Goal: Obtain resource: Obtain resource

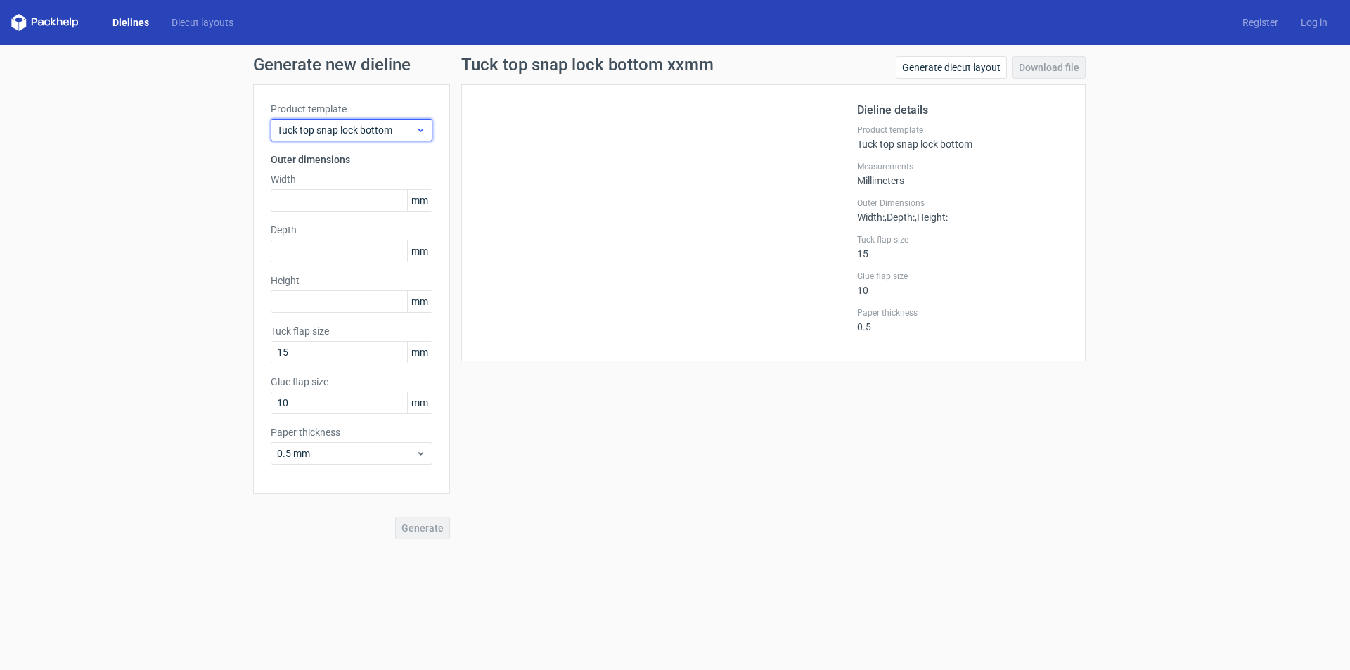
click at [330, 138] on div "Tuck top snap lock bottom" at bounding box center [352, 130] width 162 height 22
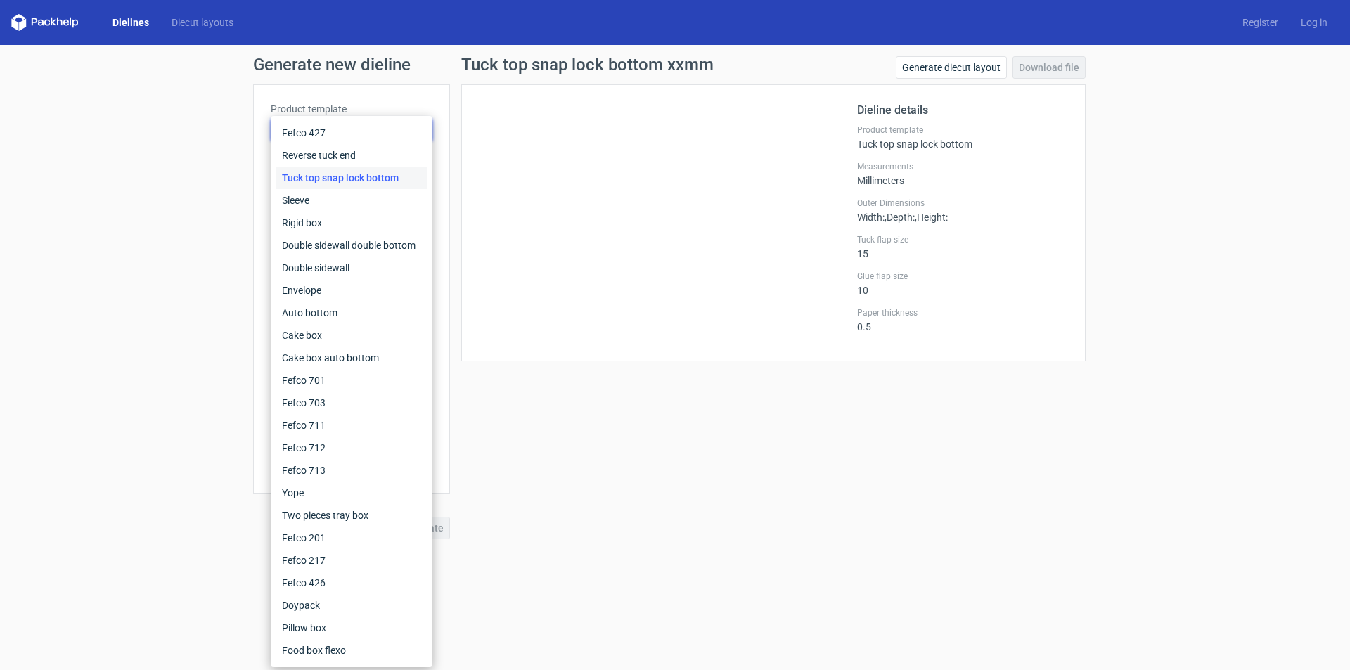
click at [760, 198] on div at bounding box center [668, 223] width 378 height 242
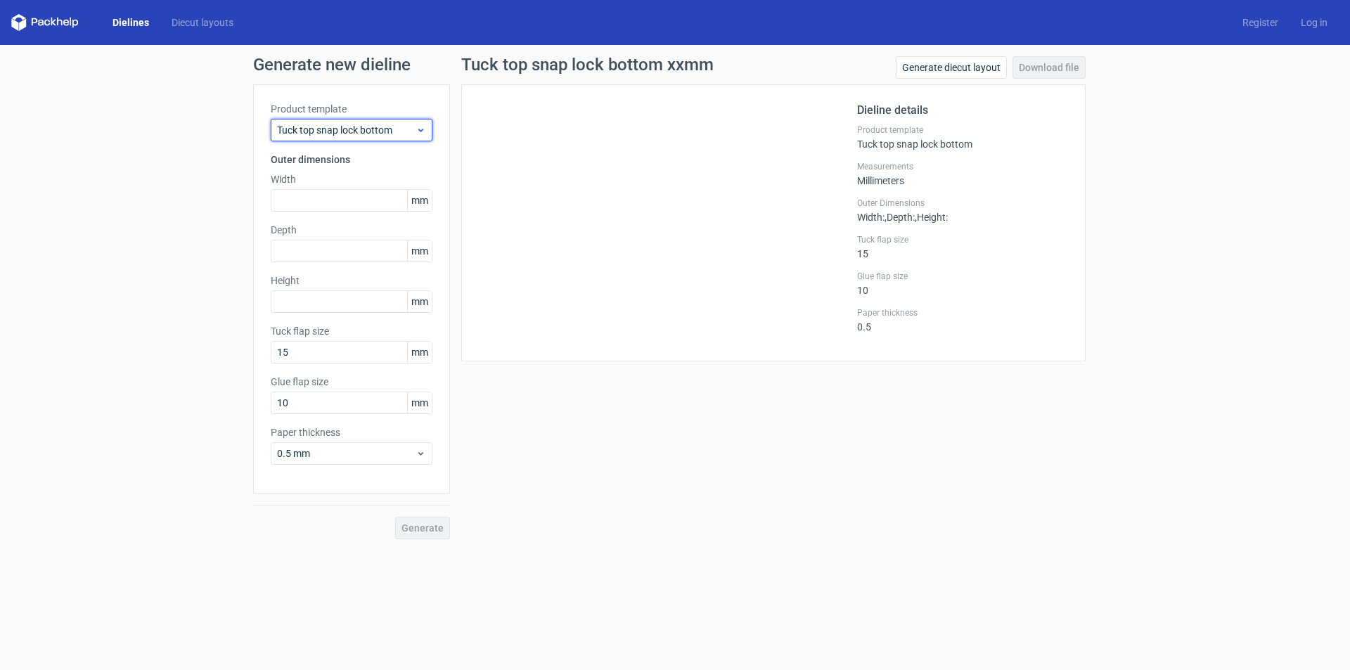
click at [330, 139] on div "Tuck top snap lock bottom" at bounding box center [352, 130] width 162 height 22
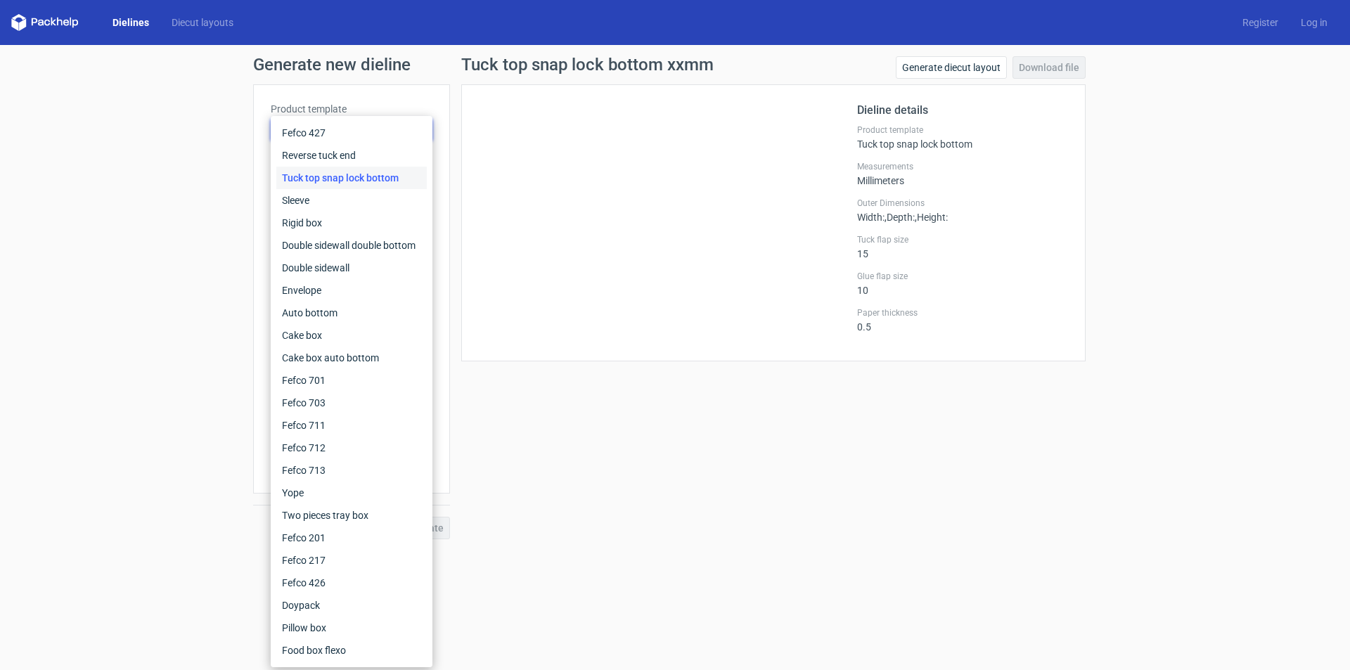
click at [626, 132] on div at bounding box center [668, 223] width 378 height 242
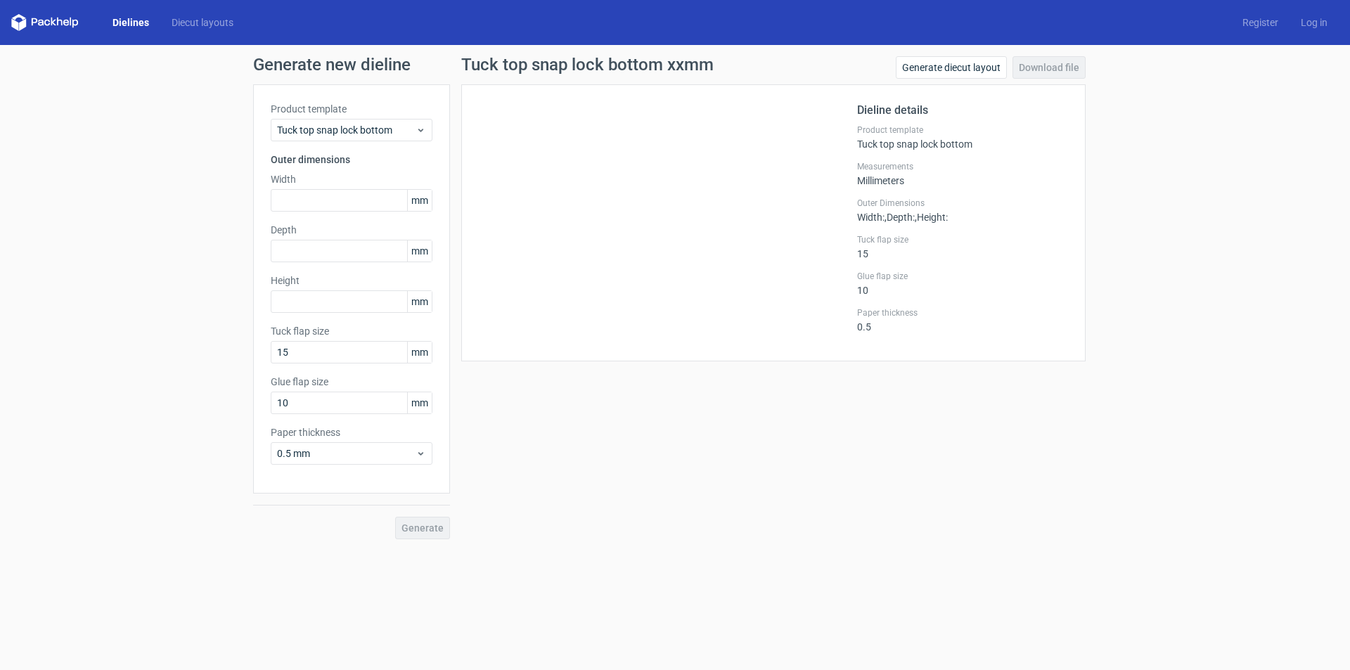
click at [287, 188] on div "Width mm" at bounding box center [352, 191] width 162 height 39
click at [375, 112] on label "Product template" at bounding box center [352, 109] width 162 height 14
click at [364, 124] on span "Tuck top snap lock bottom" at bounding box center [346, 130] width 138 height 14
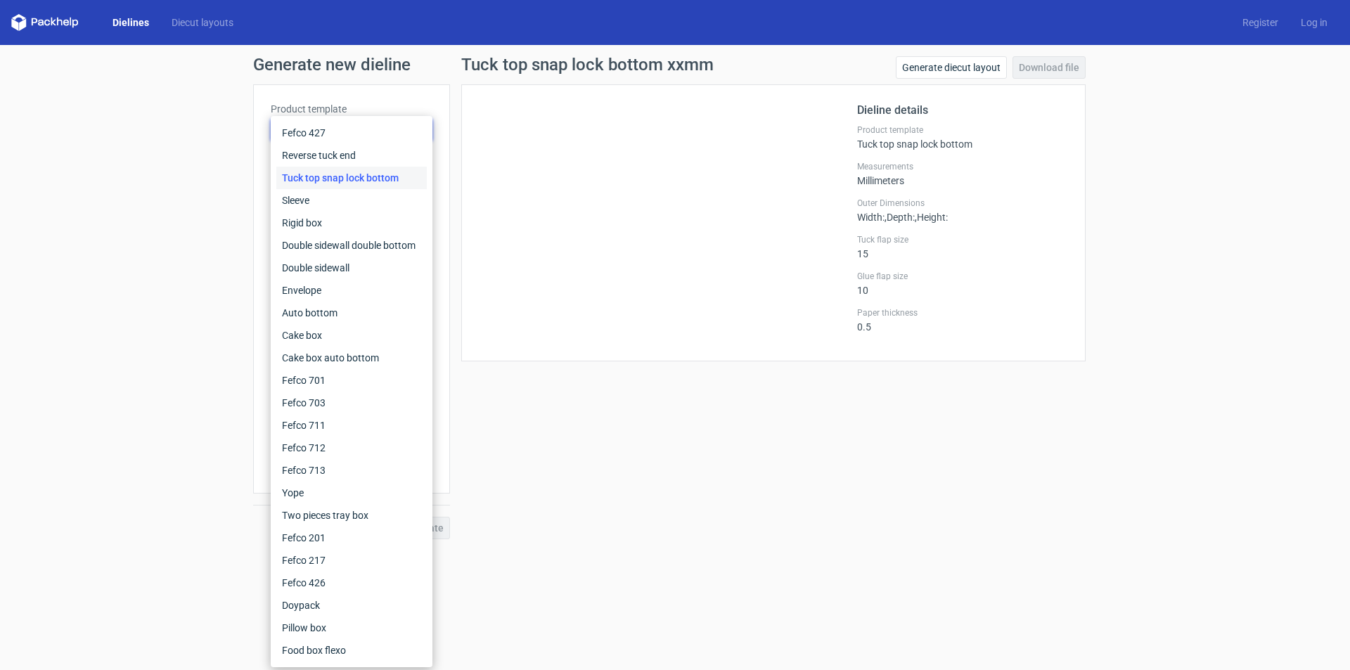
click at [669, 166] on div at bounding box center [668, 223] width 378 height 242
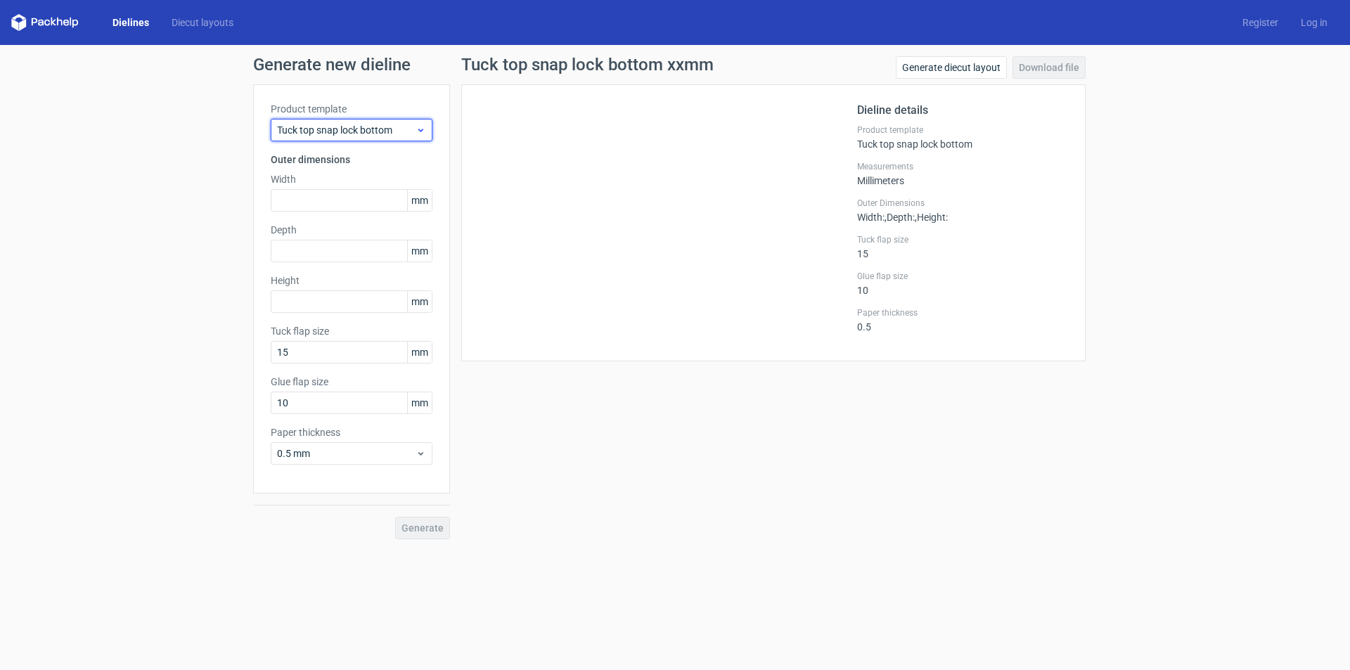
click at [345, 122] on div "Tuck top snap lock bottom" at bounding box center [352, 130] width 162 height 22
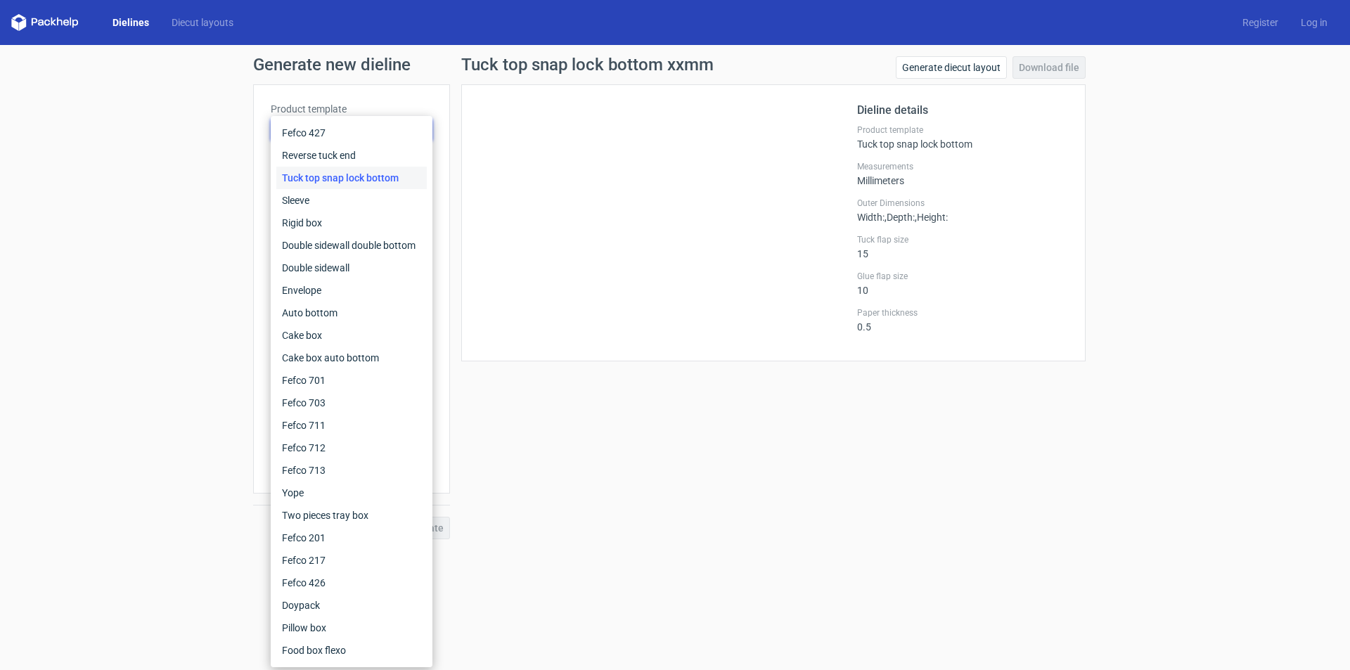
click at [358, 181] on div "Tuck top snap lock bottom" at bounding box center [351, 178] width 150 height 22
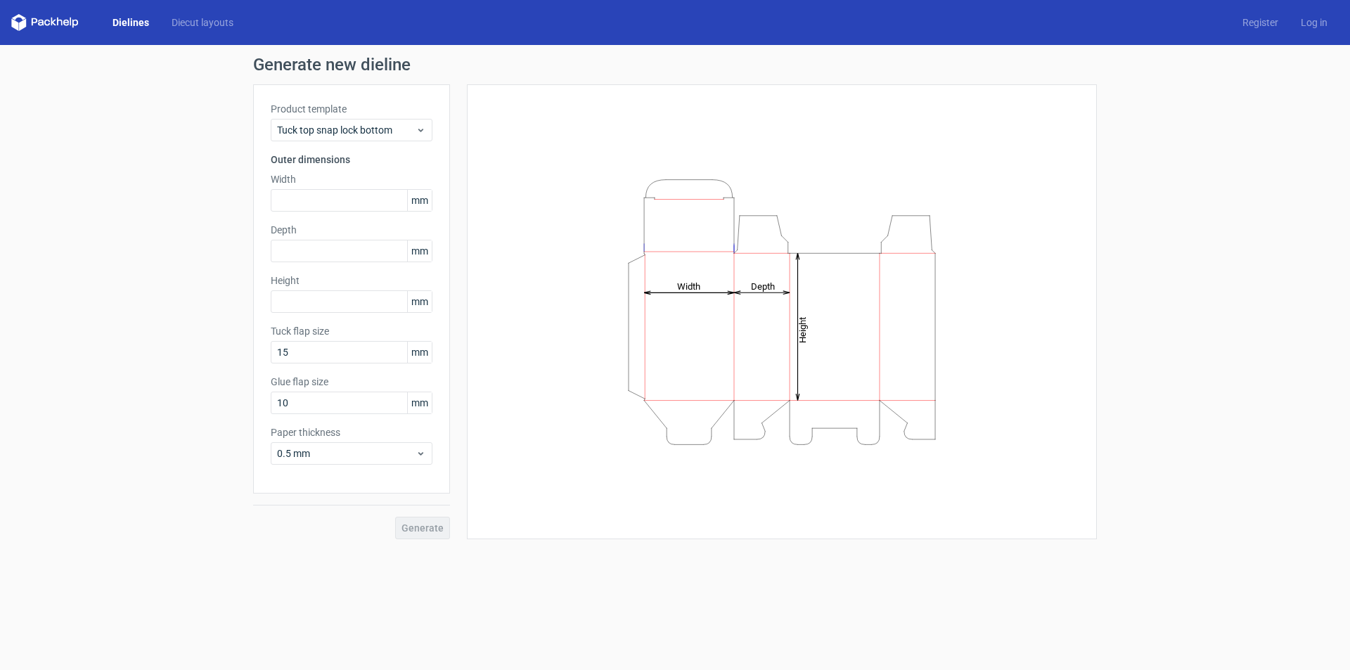
click at [380, 112] on label "Product template" at bounding box center [352, 109] width 162 height 14
click at [373, 129] on span "Tuck top snap lock bottom" at bounding box center [346, 130] width 138 height 14
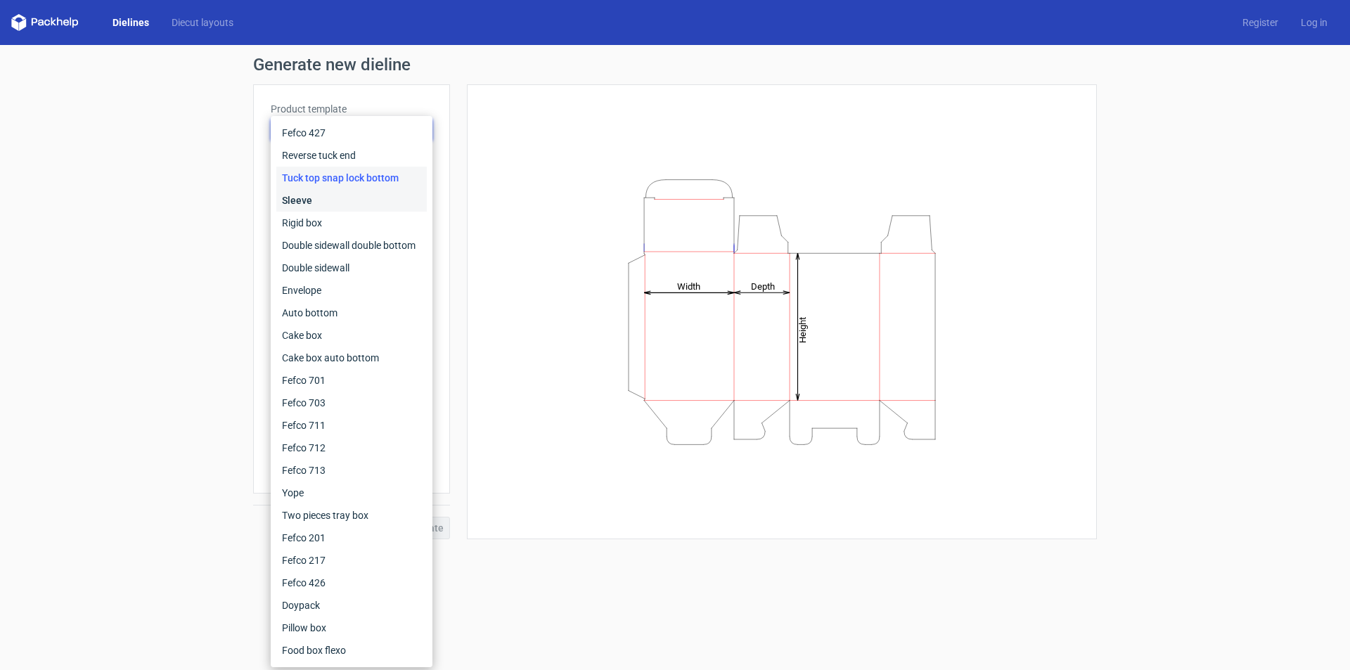
click at [312, 202] on div "Sleeve" at bounding box center [351, 200] width 150 height 22
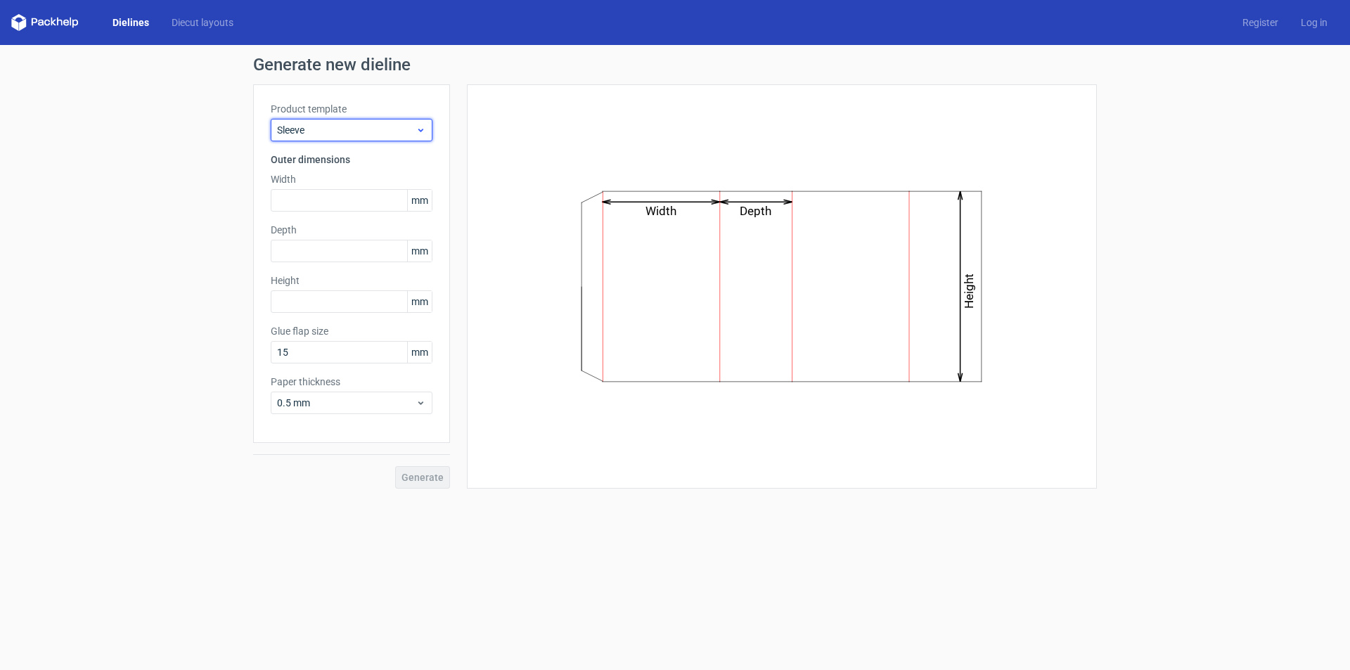
click at [333, 131] on span "Sleeve" at bounding box center [346, 130] width 138 height 14
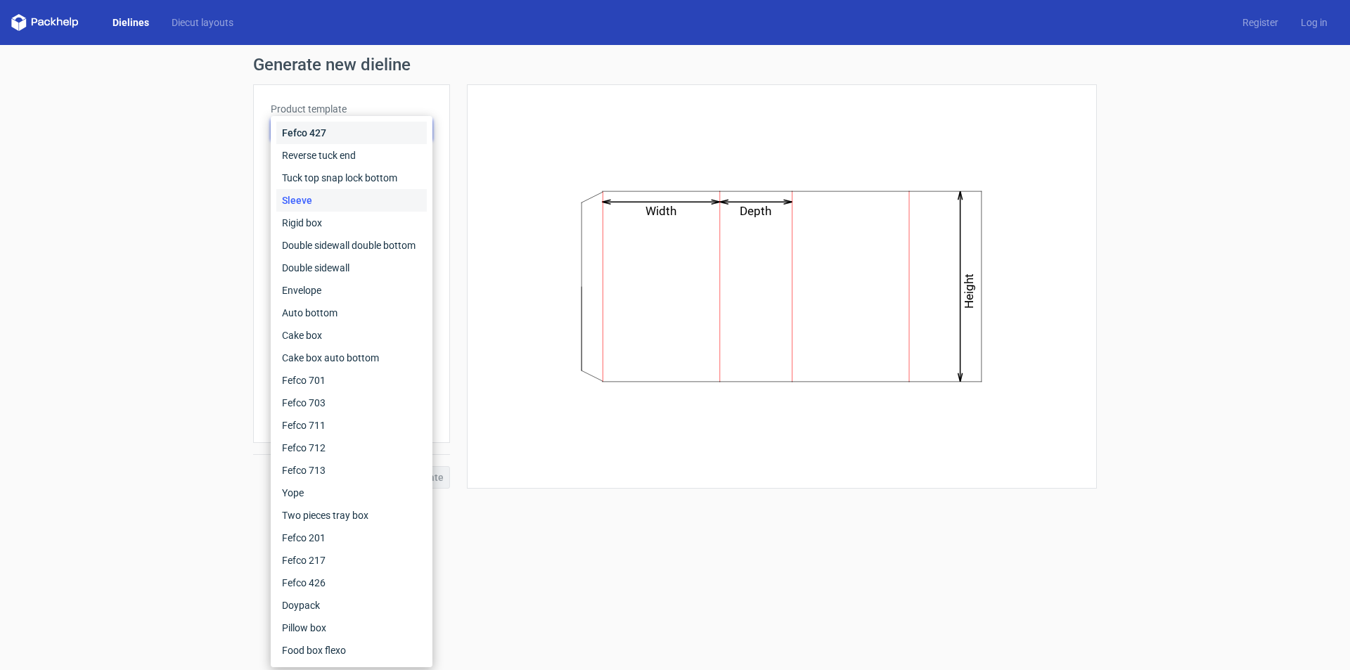
click at [326, 139] on div "Fefco 427" at bounding box center [351, 133] width 150 height 22
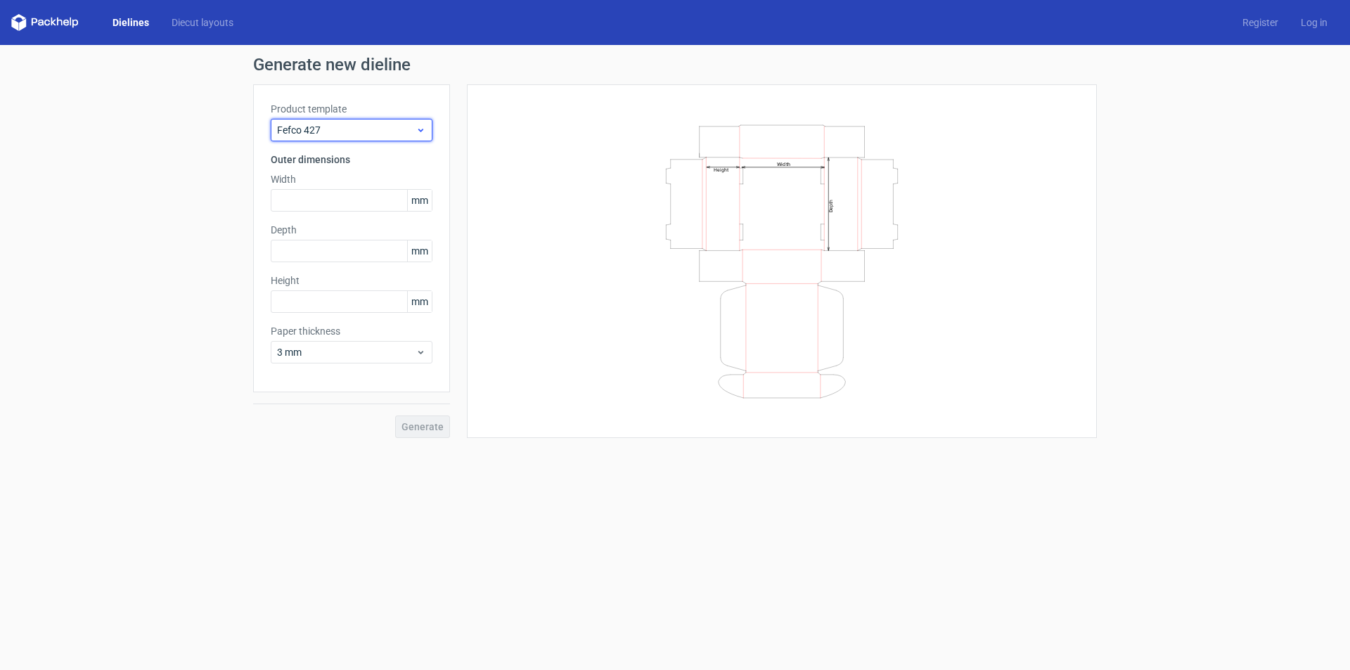
click at [333, 135] on span "Fefco 427" at bounding box center [346, 130] width 138 height 14
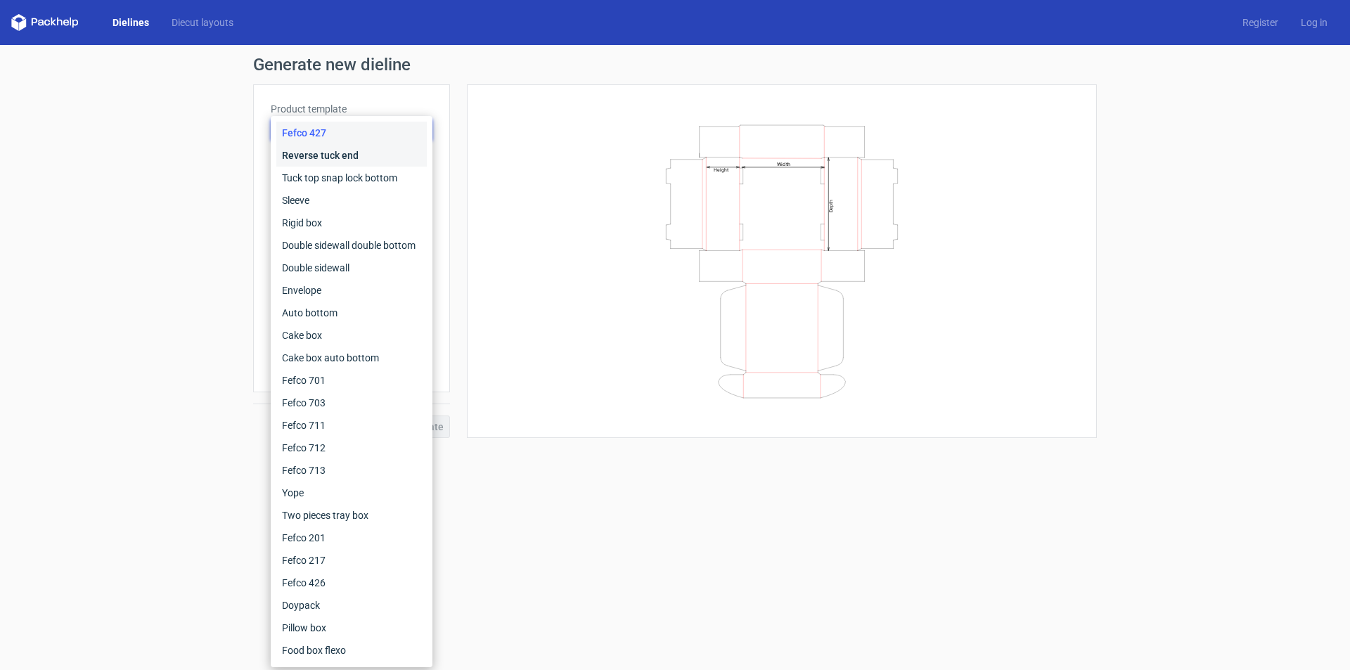
click at [344, 159] on div "Reverse tuck end" at bounding box center [351, 155] width 150 height 22
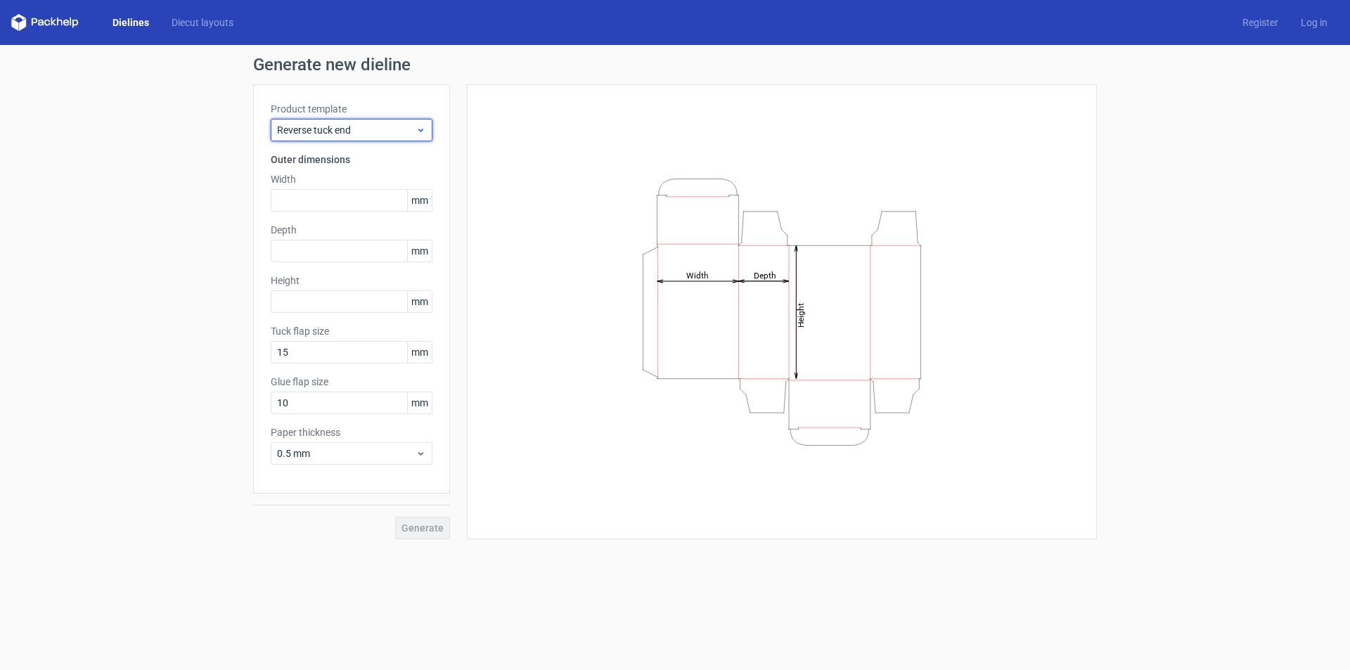
click at [348, 129] on span "Reverse tuck end" at bounding box center [346, 130] width 138 height 14
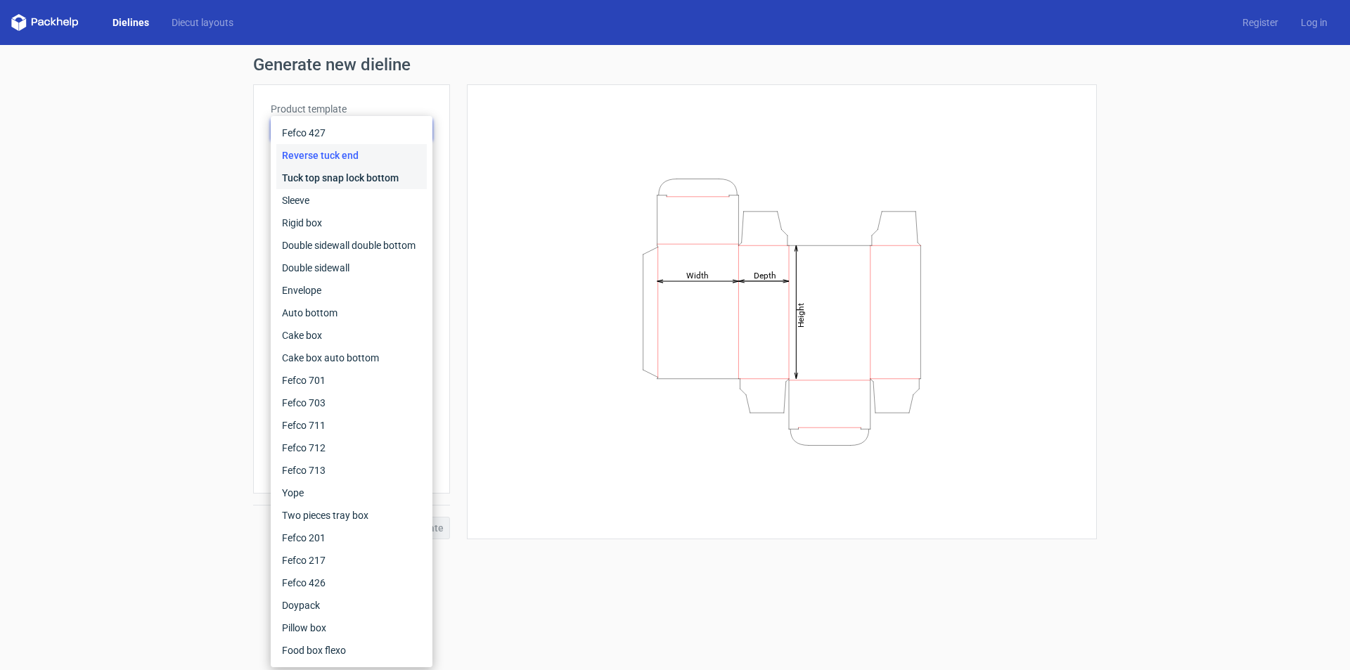
click at [342, 175] on div "Tuck top snap lock bottom" at bounding box center [351, 178] width 150 height 22
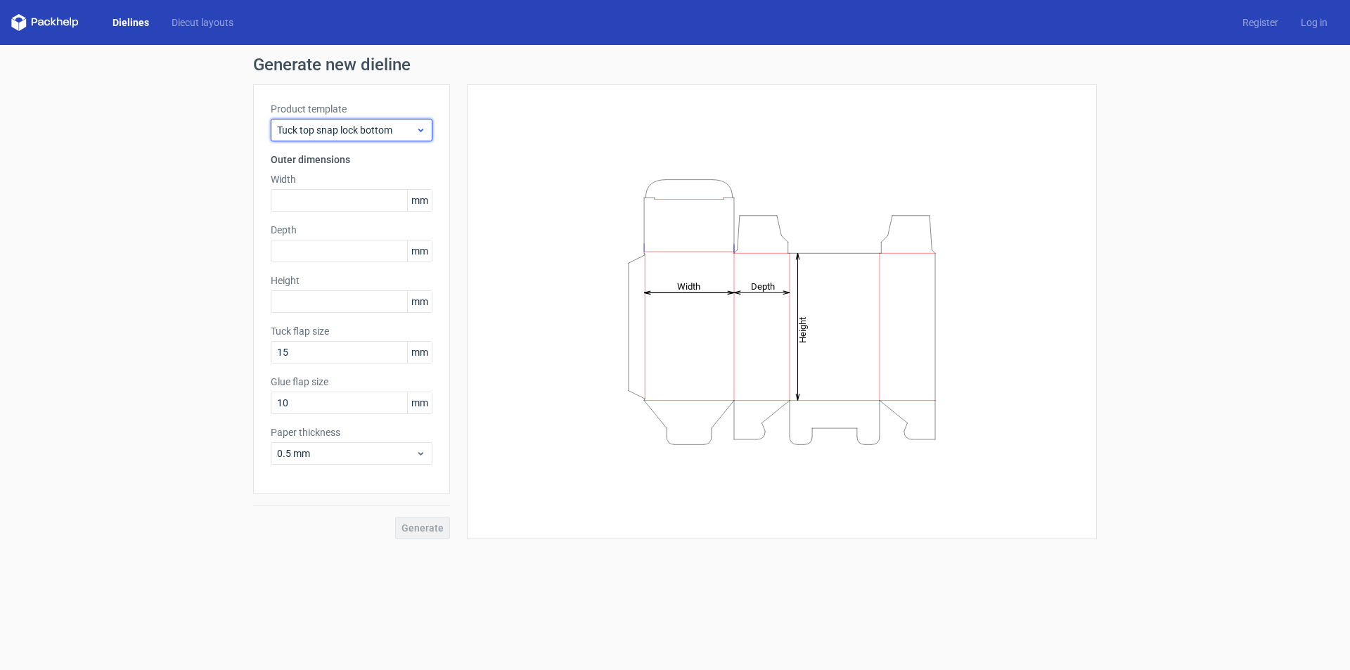
click at [337, 141] on div "Tuck top snap lock bottom" at bounding box center [352, 130] width 162 height 22
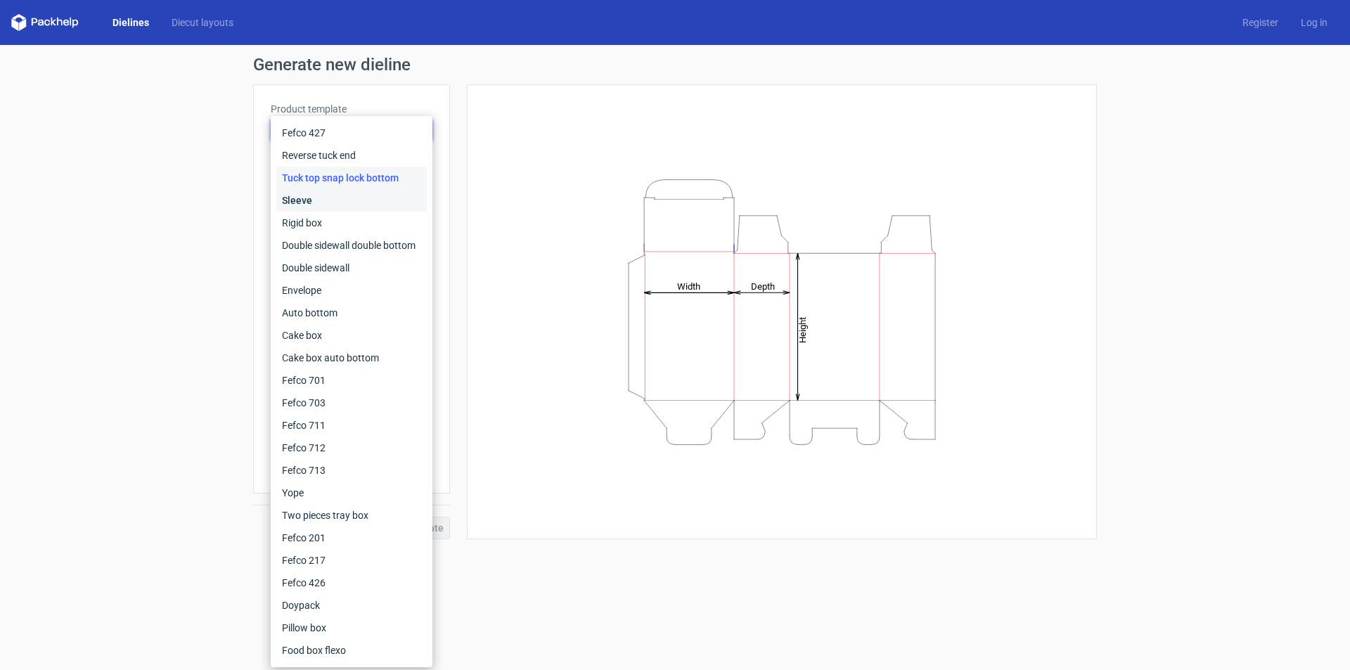
click at [323, 190] on div "Sleeve" at bounding box center [351, 200] width 150 height 22
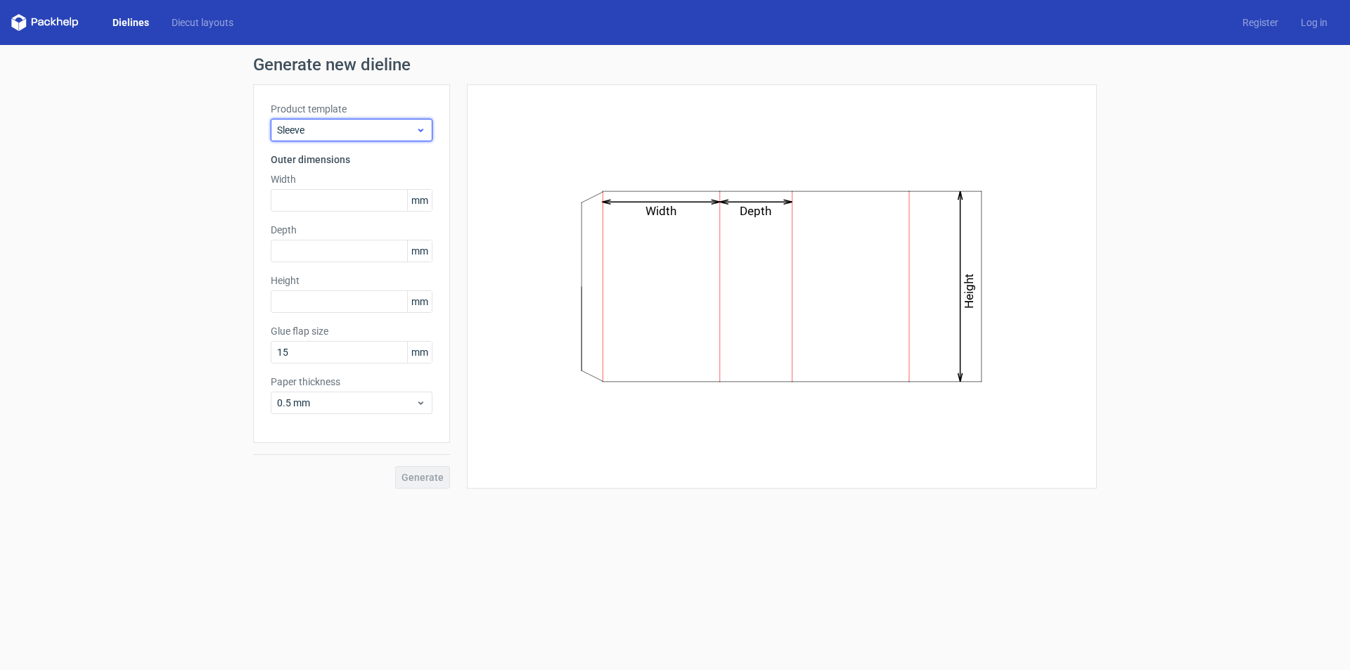
click at [355, 127] on span "Sleeve" at bounding box center [346, 130] width 138 height 14
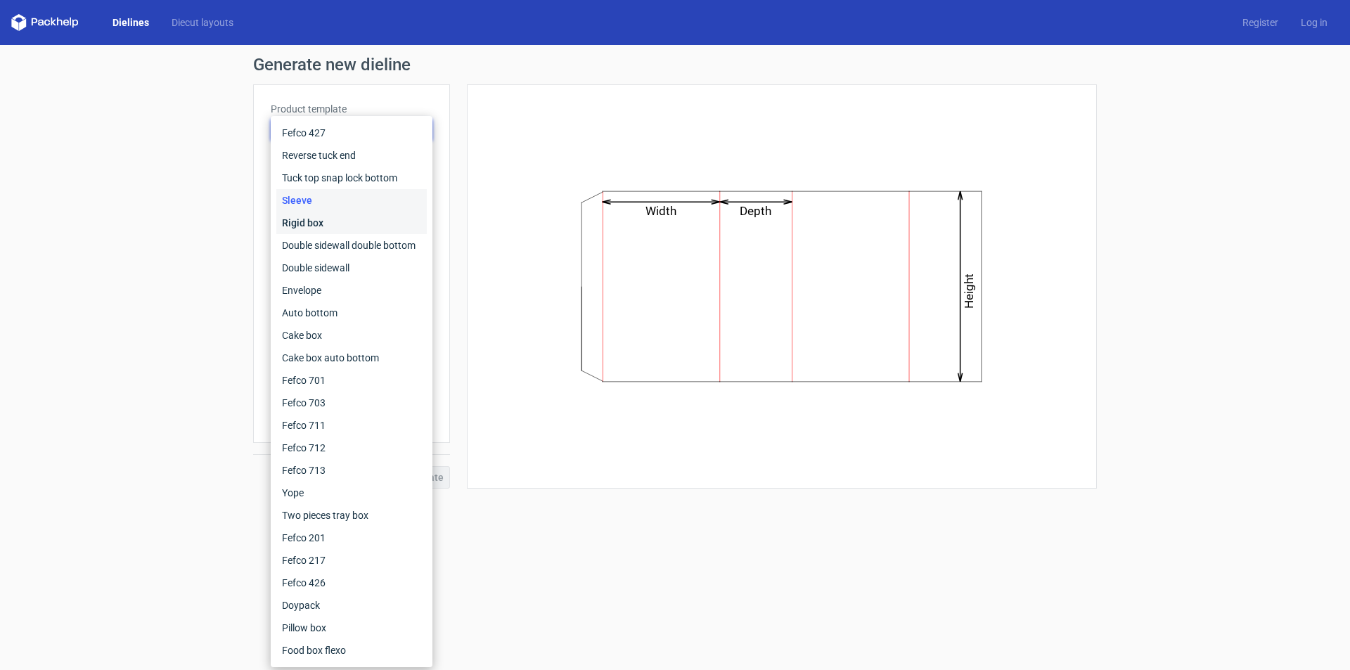
click at [323, 219] on div "Rigid box" at bounding box center [351, 223] width 150 height 22
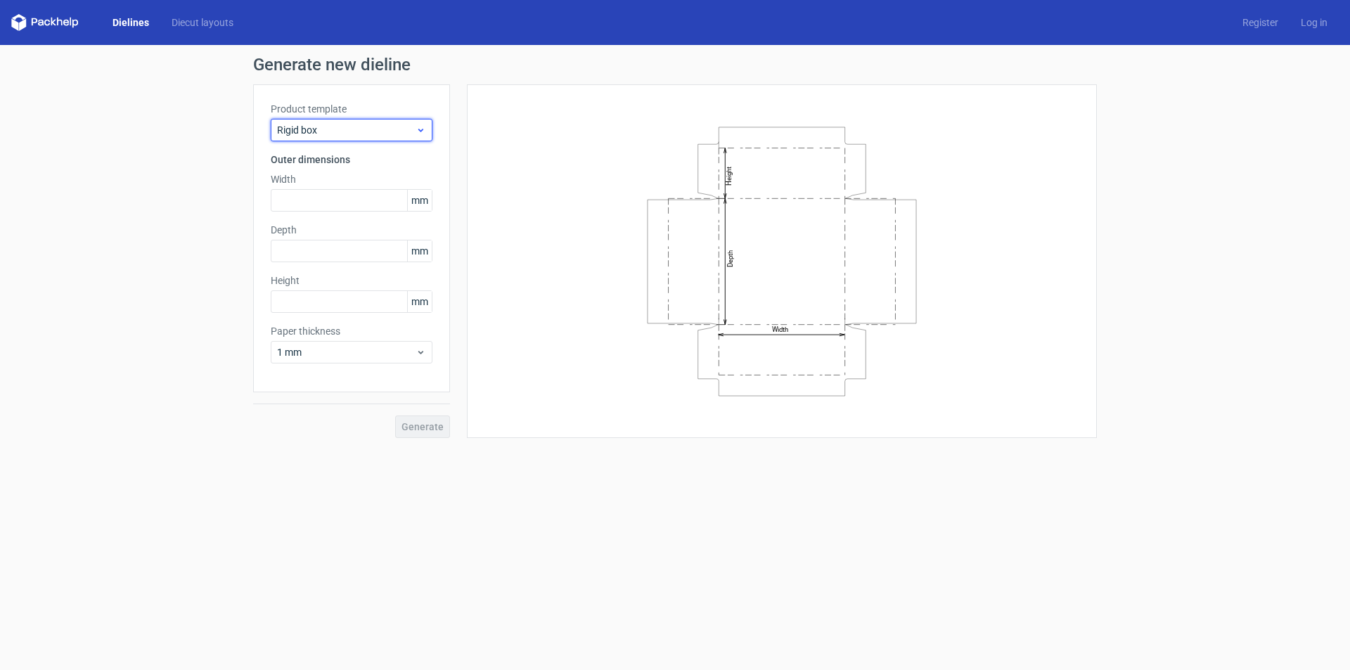
click at [375, 125] on span "Rigid box" at bounding box center [346, 130] width 138 height 14
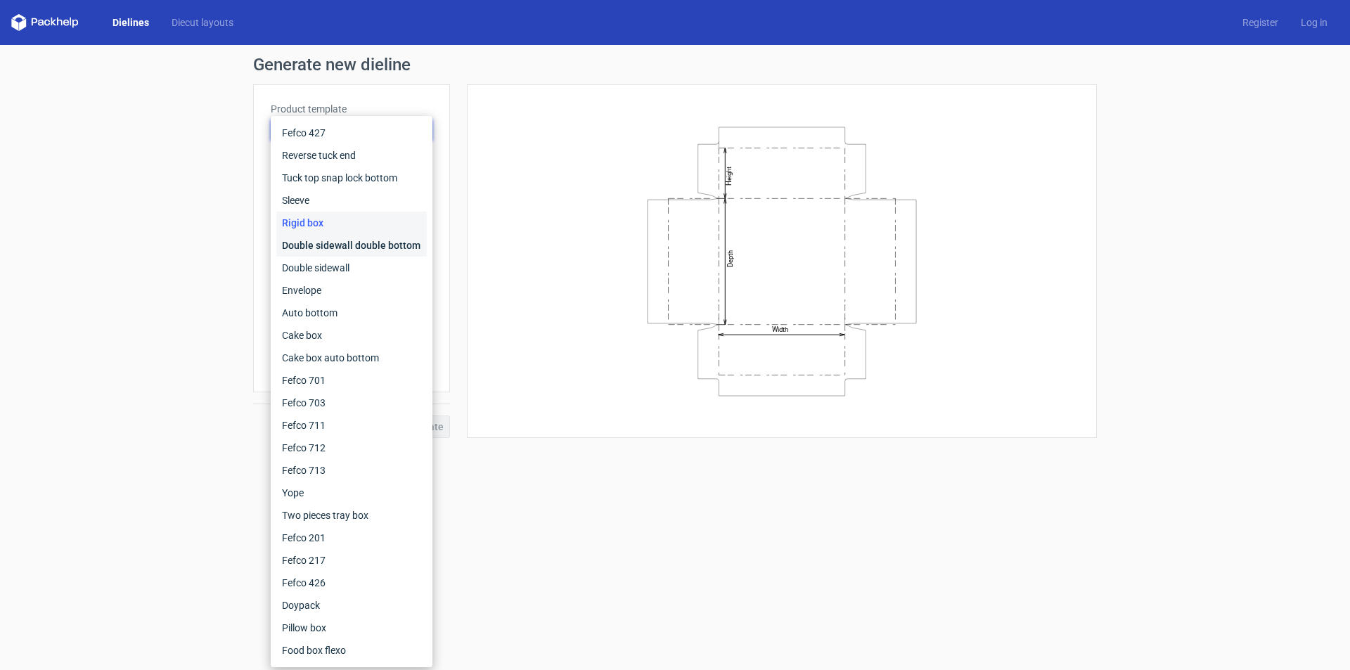
click at [332, 248] on div "Double sidewall double bottom" at bounding box center [351, 245] width 150 height 22
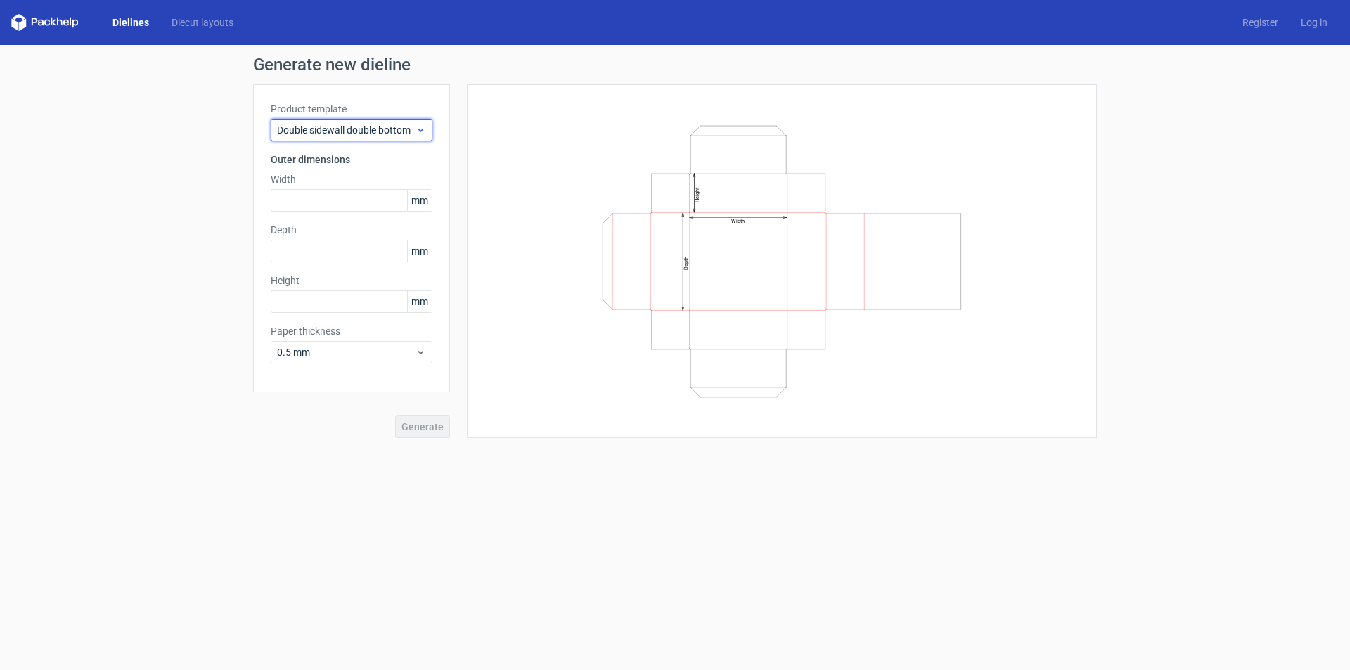
click at [386, 134] on span "Double sidewall double bottom" at bounding box center [346, 130] width 138 height 14
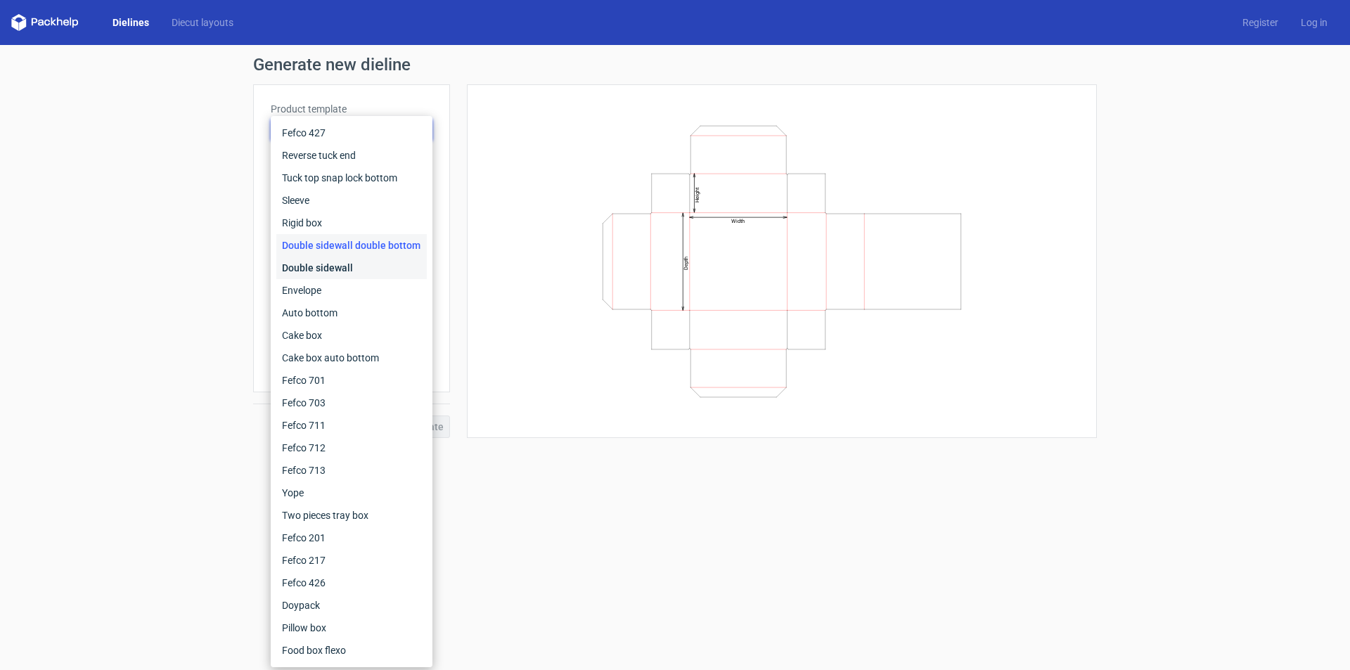
click at [332, 262] on div "Double sidewall" at bounding box center [351, 268] width 150 height 22
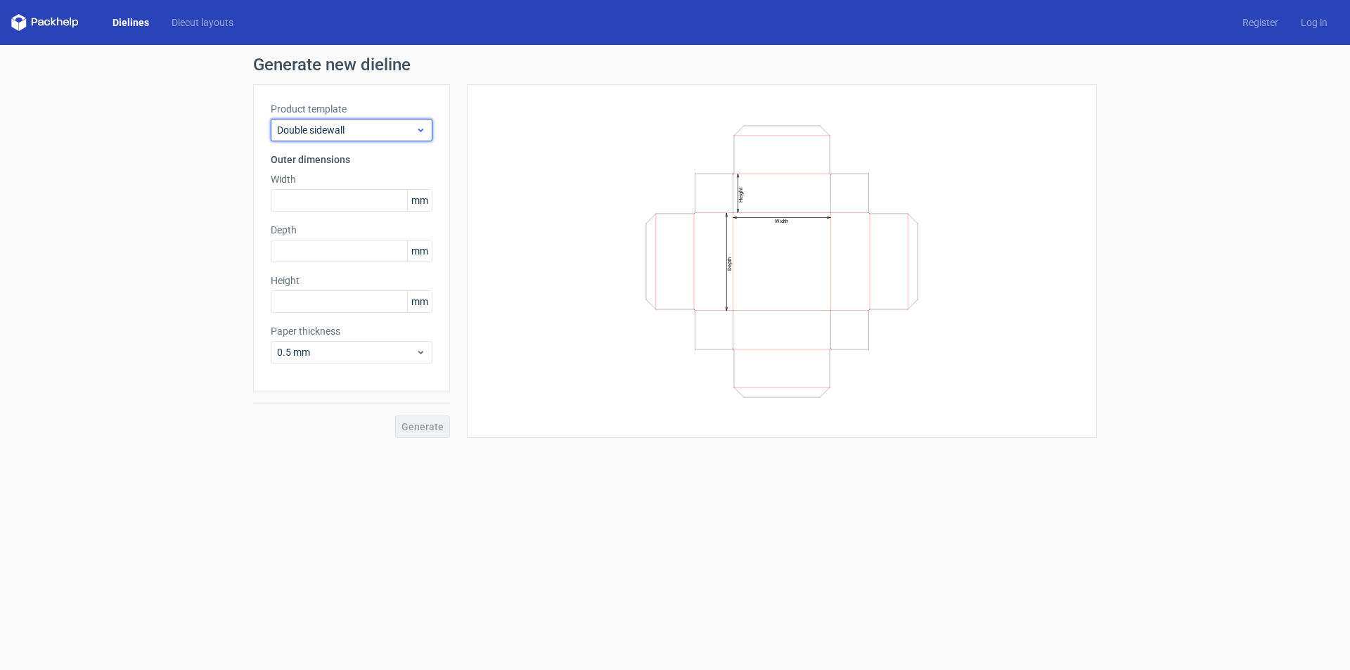
click at [376, 131] on span "Double sidewall" at bounding box center [346, 130] width 138 height 14
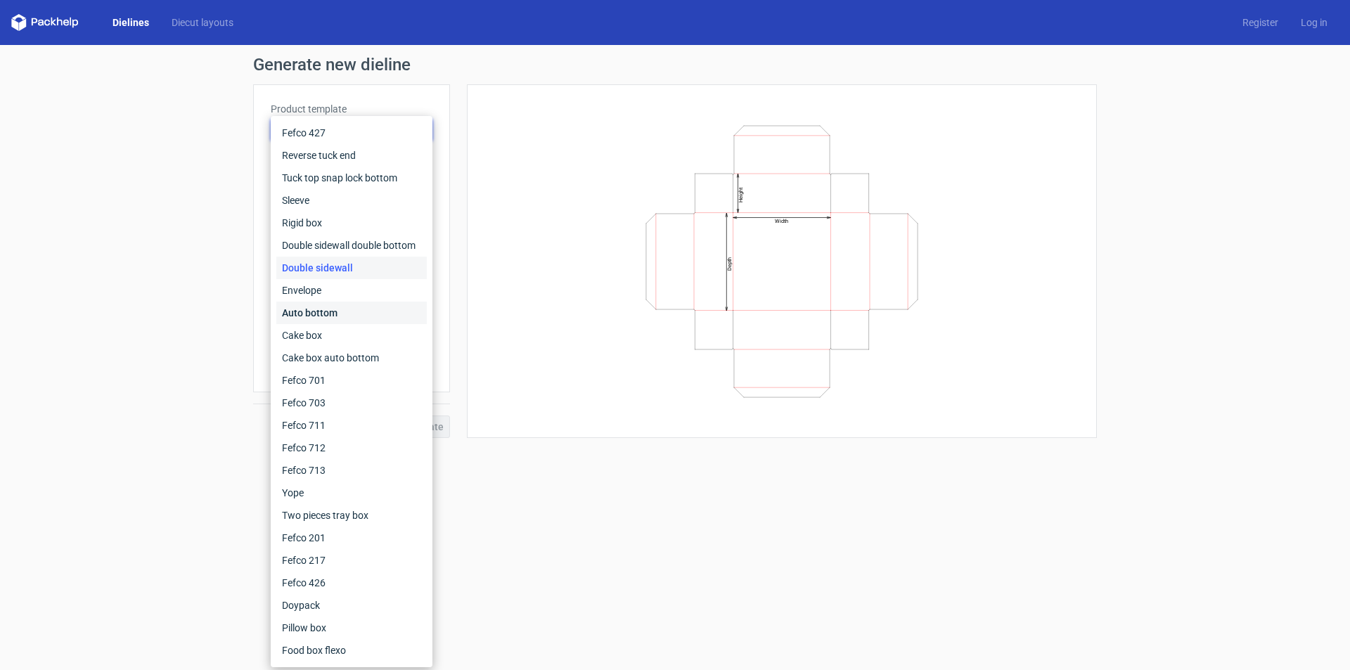
click at [330, 304] on div "Auto bottom" at bounding box center [351, 313] width 150 height 22
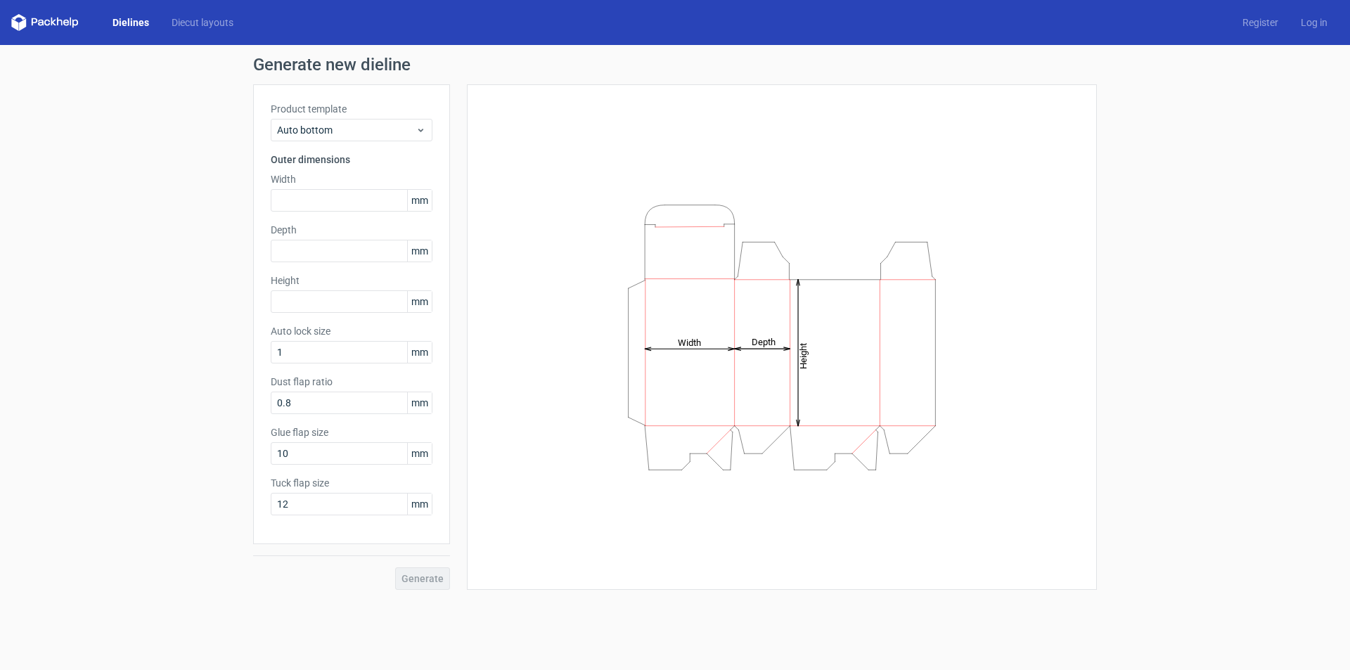
click at [382, 143] on div "Product template Auto bottom Outer dimensions Width mm Depth mm Height mm Auto …" at bounding box center [351, 314] width 197 height 460
click at [350, 139] on div "Auto bottom" at bounding box center [352, 130] width 162 height 22
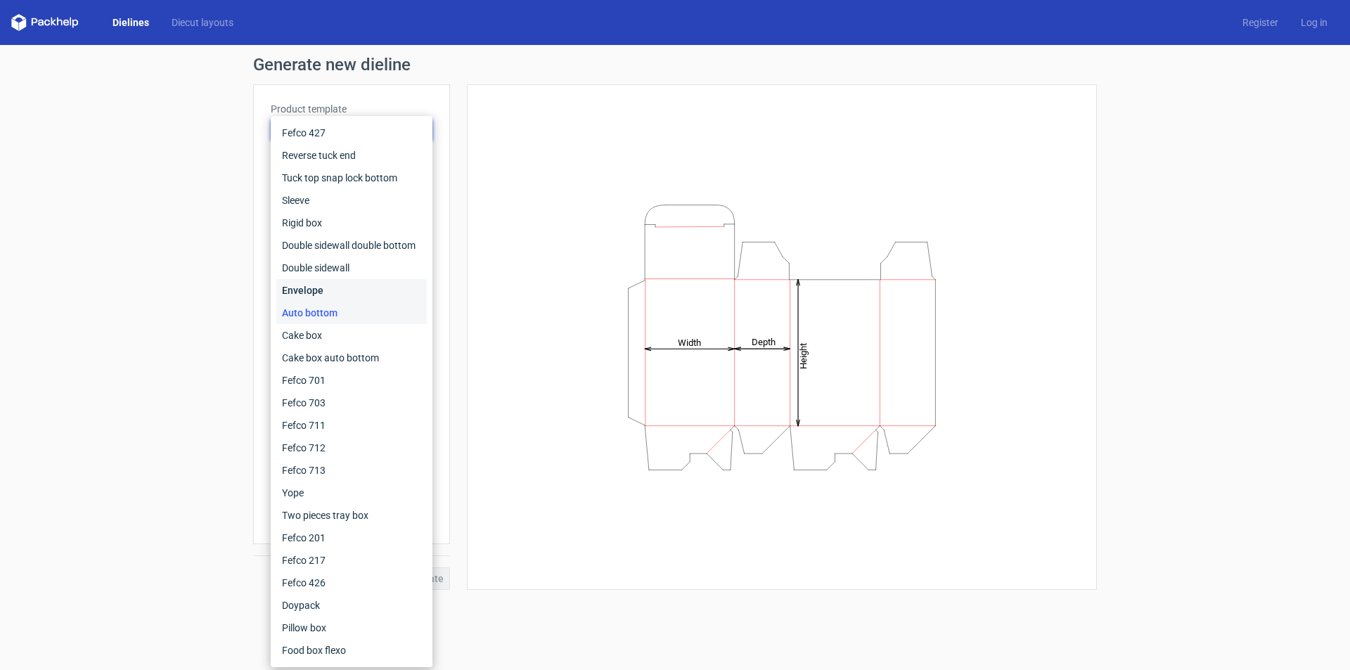
click at [318, 295] on div "Envelope" at bounding box center [351, 290] width 150 height 22
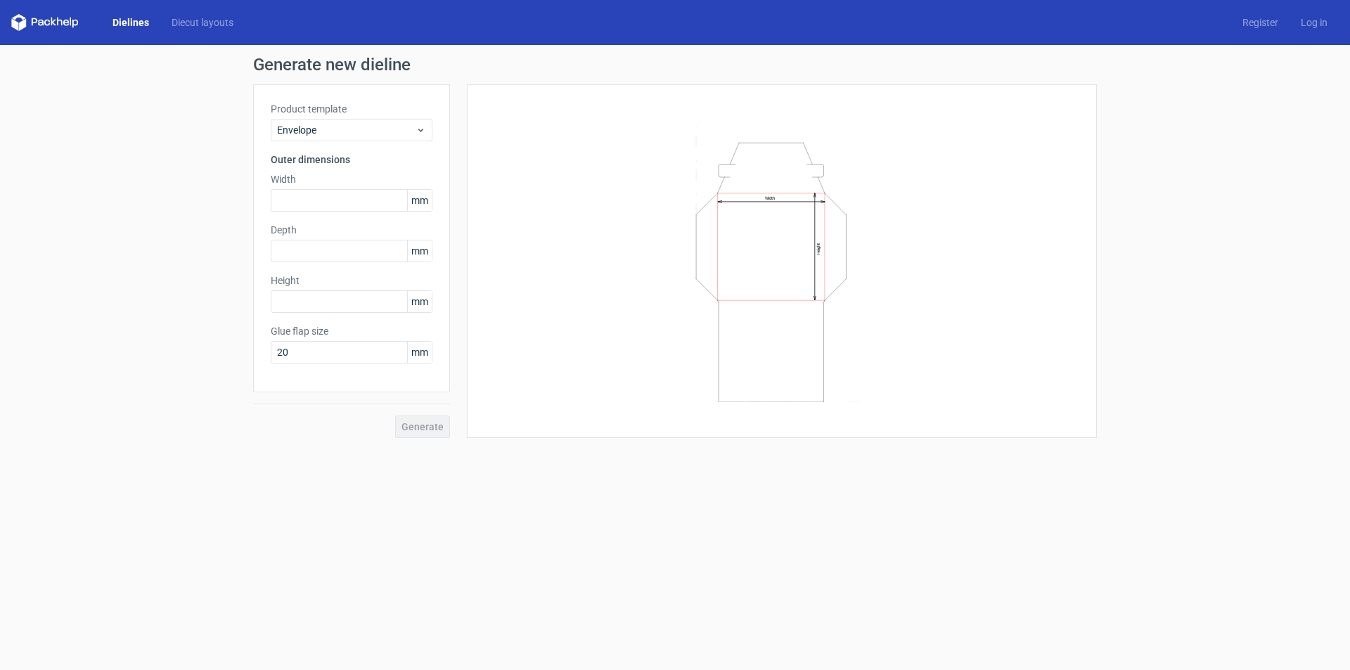
click at [343, 113] on label "Product template" at bounding box center [352, 109] width 162 height 14
click at [340, 127] on span "Envelope" at bounding box center [346, 130] width 138 height 14
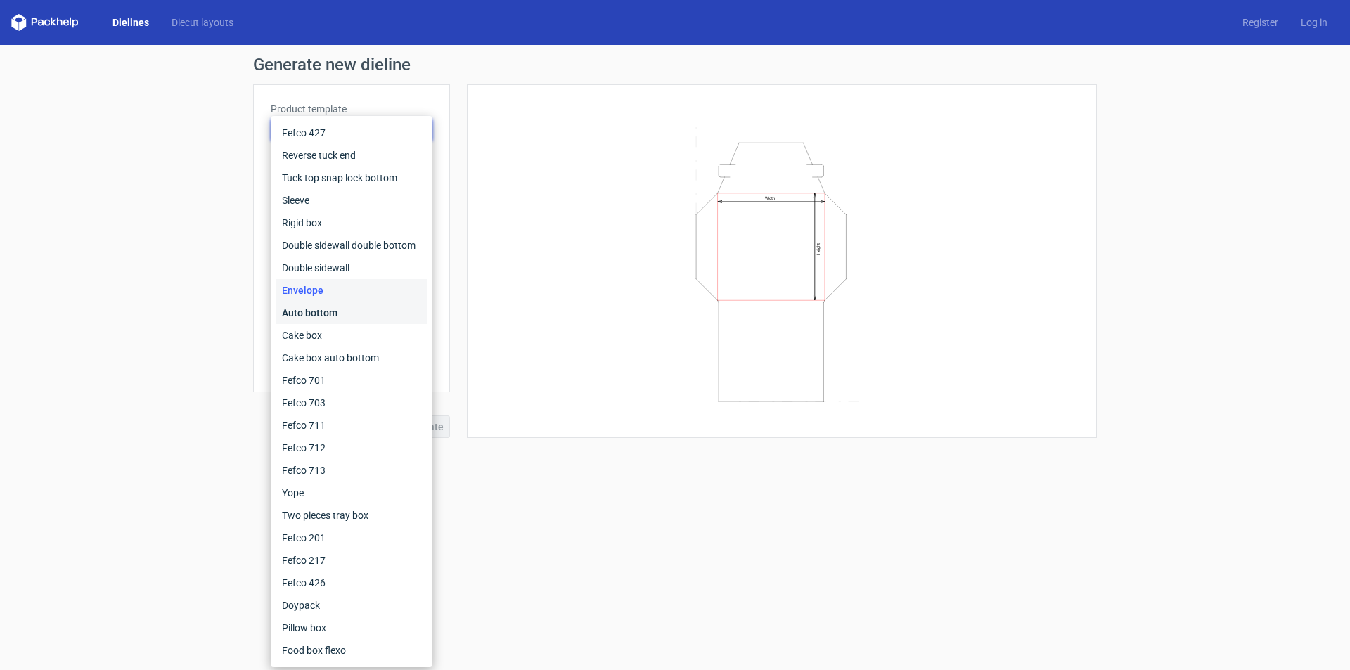
click at [346, 313] on div "Auto bottom" at bounding box center [351, 313] width 150 height 22
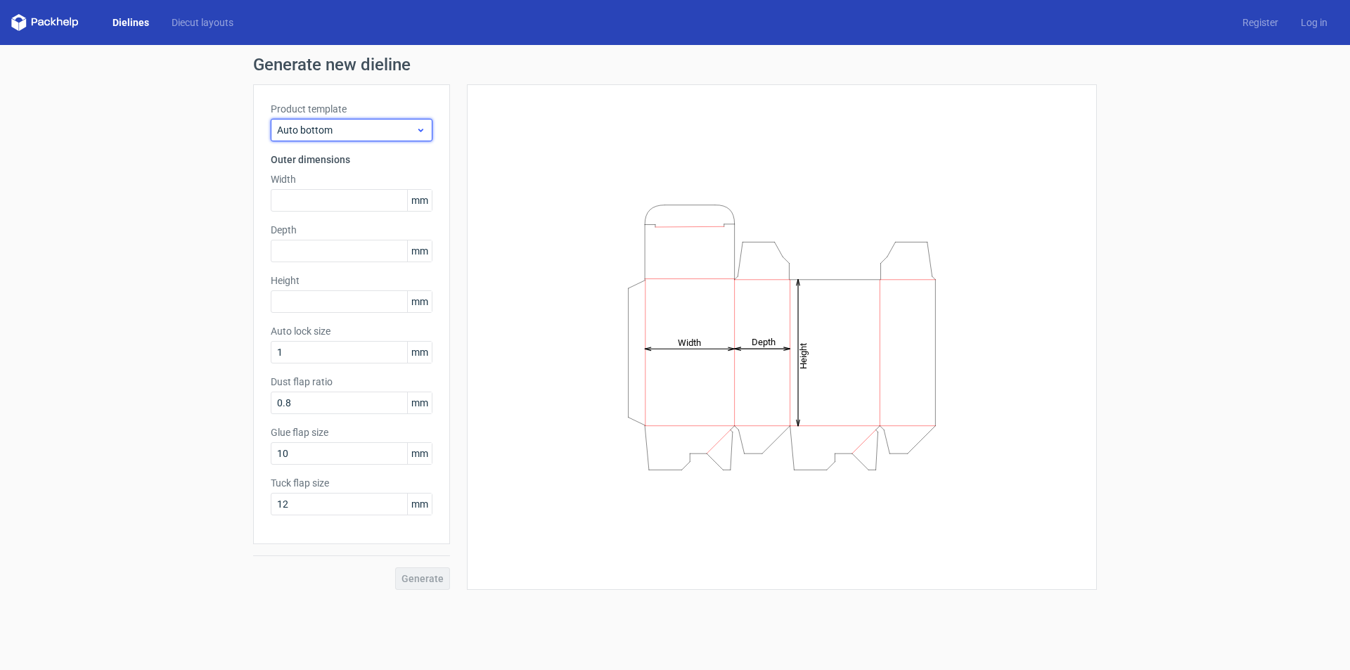
click at [361, 129] on span "Auto bottom" at bounding box center [346, 130] width 138 height 14
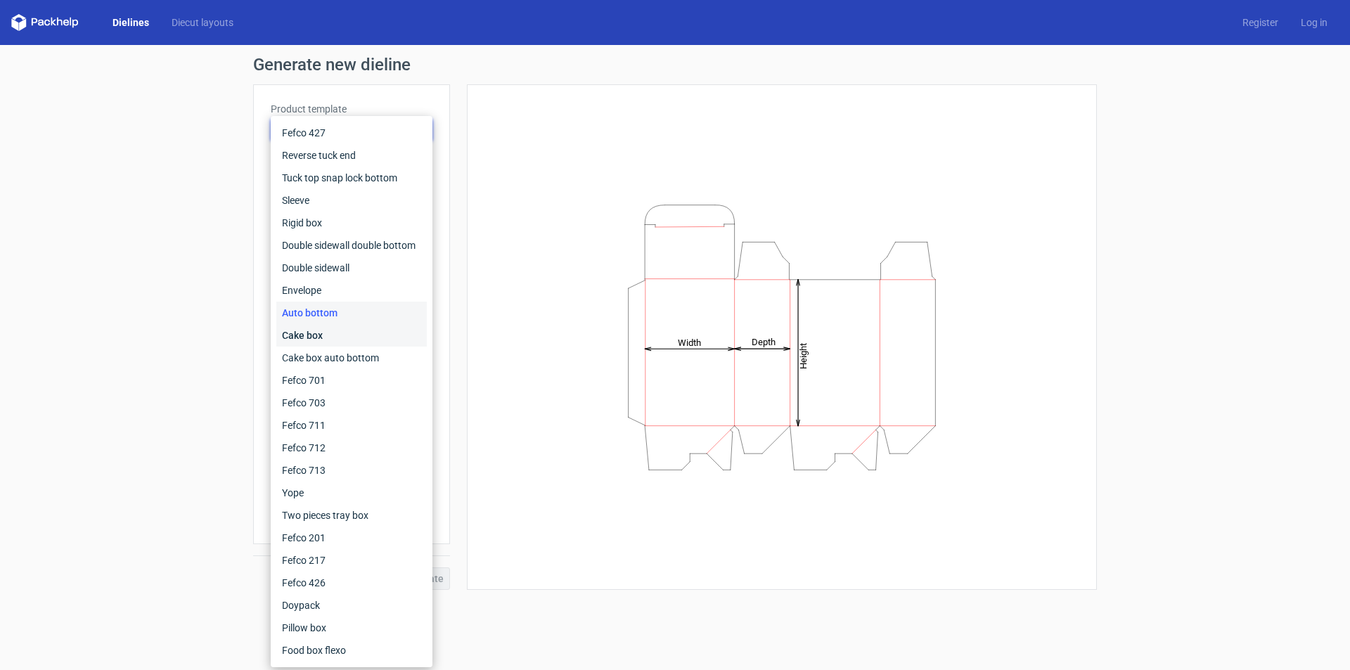
click at [335, 336] on div "Cake box" at bounding box center [351, 335] width 150 height 22
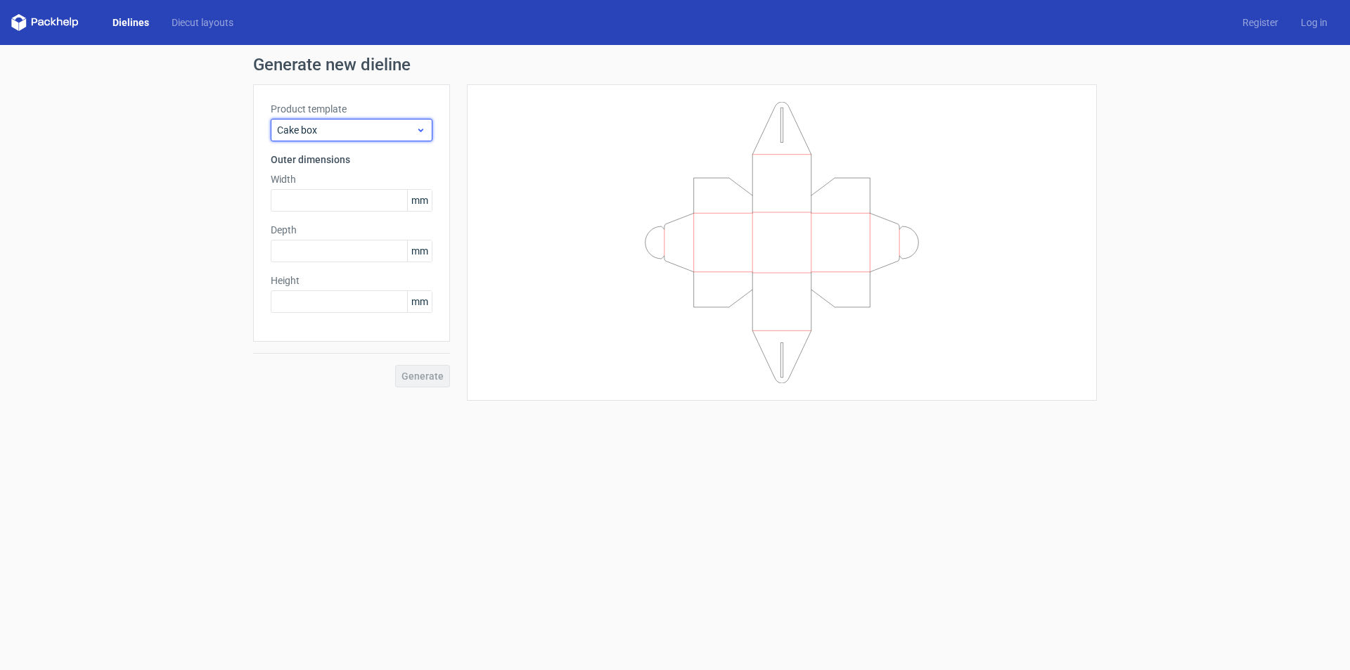
click at [367, 138] on div "Cake box" at bounding box center [352, 130] width 162 height 22
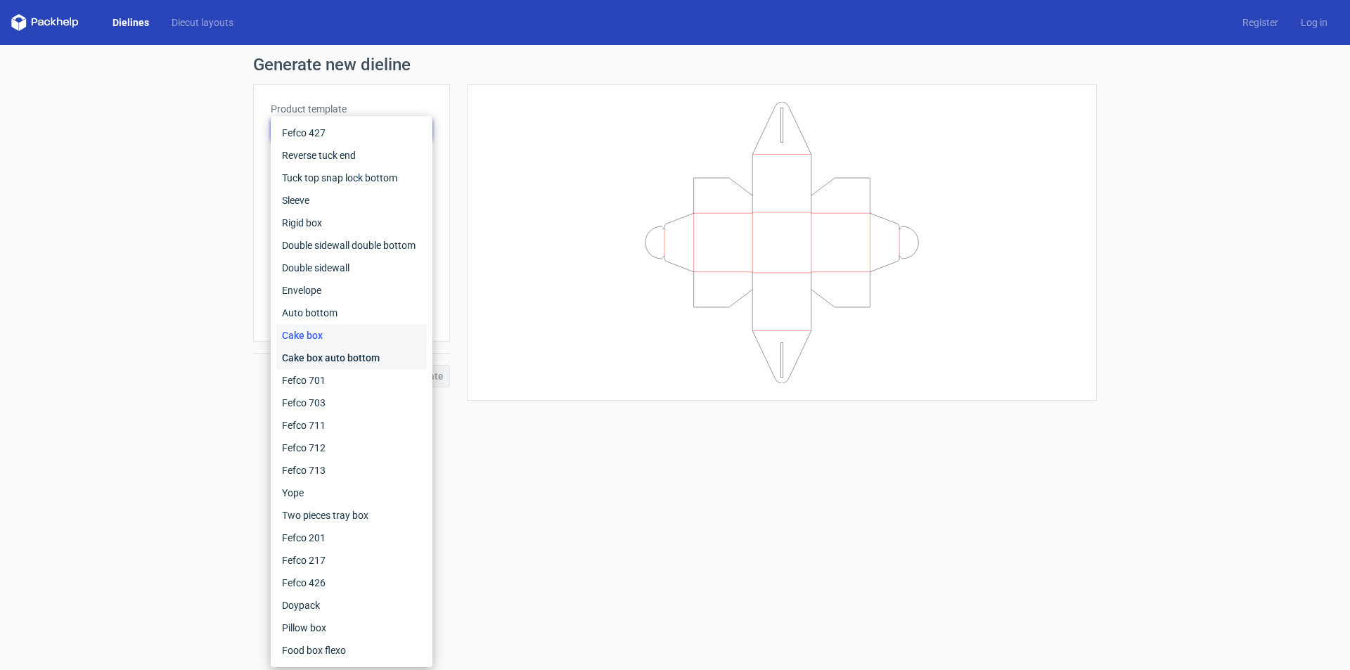
click at [318, 358] on div "Cake box auto bottom" at bounding box center [351, 358] width 150 height 22
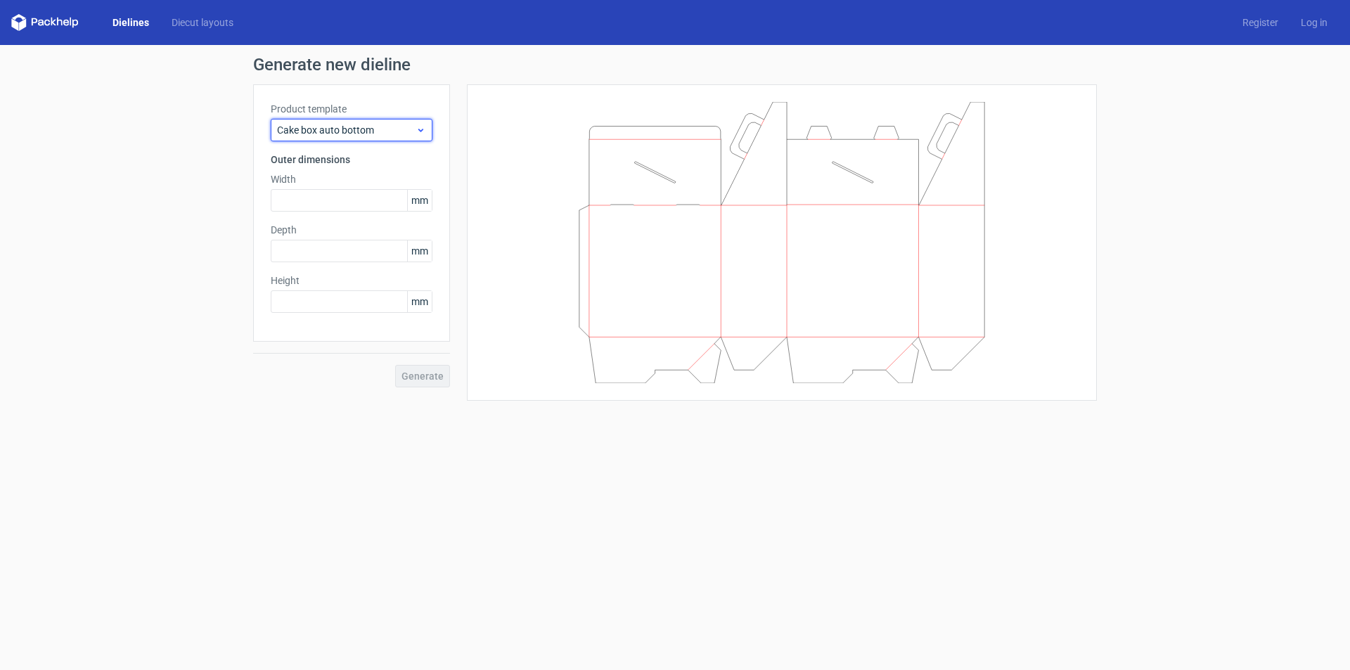
click at [337, 134] on span "Cake box auto bottom" at bounding box center [346, 130] width 138 height 14
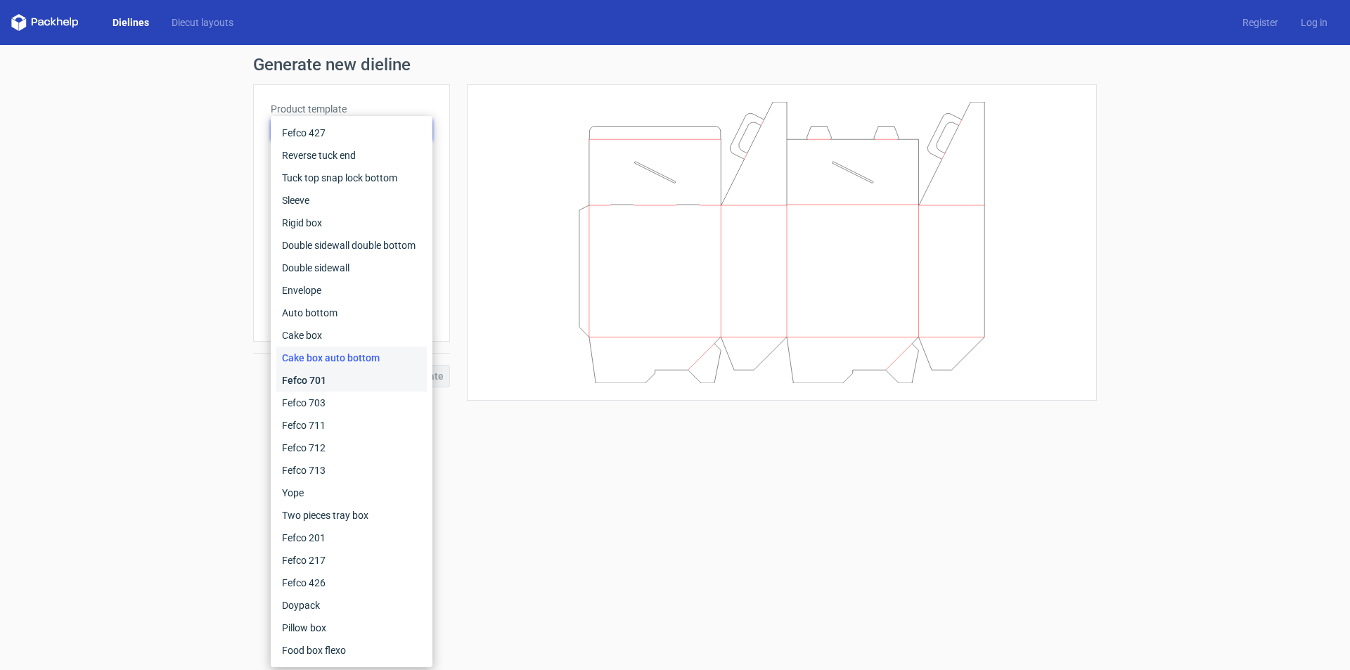
click at [311, 375] on div "Fefco 701" at bounding box center [351, 380] width 150 height 22
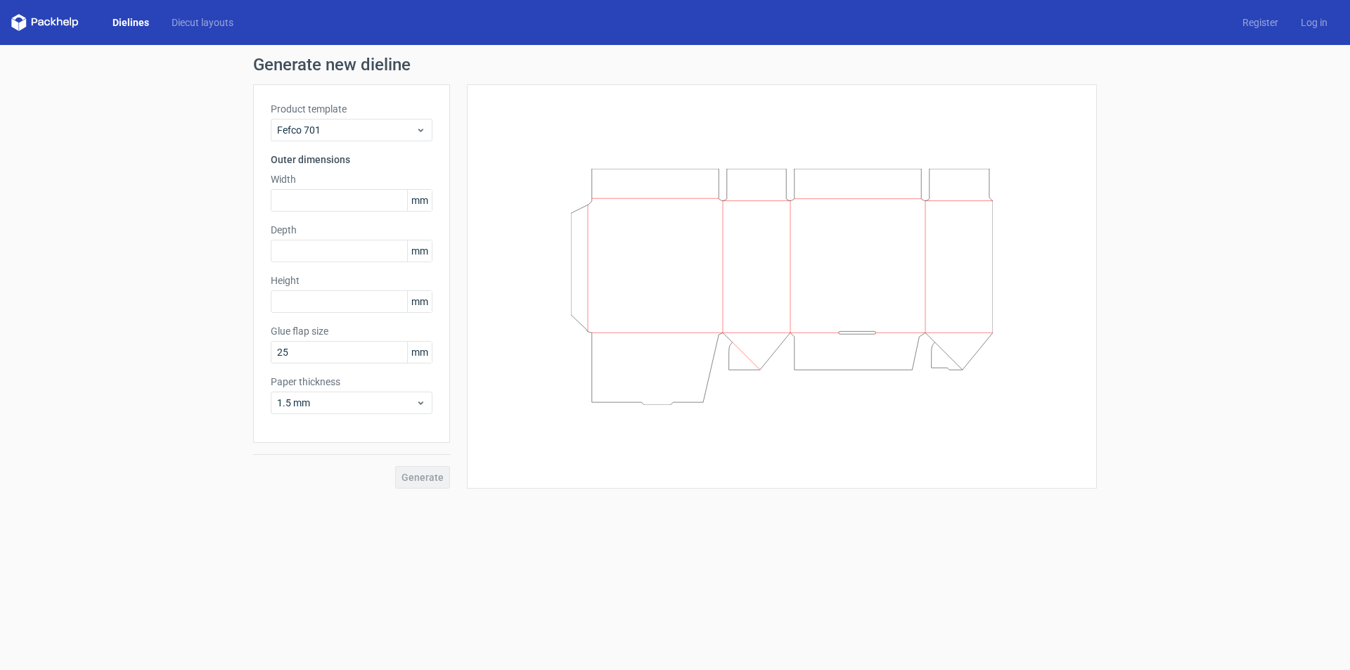
click at [317, 143] on div "Product template Fefco 701 Outer dimensions Width mm Depth mm Height mm Glue fl…" at bounding box center [351, 263] width 197 height 358
click at [325, 132] on span "Fefco 701" at bounding box center [346, 130] width 138 height 14
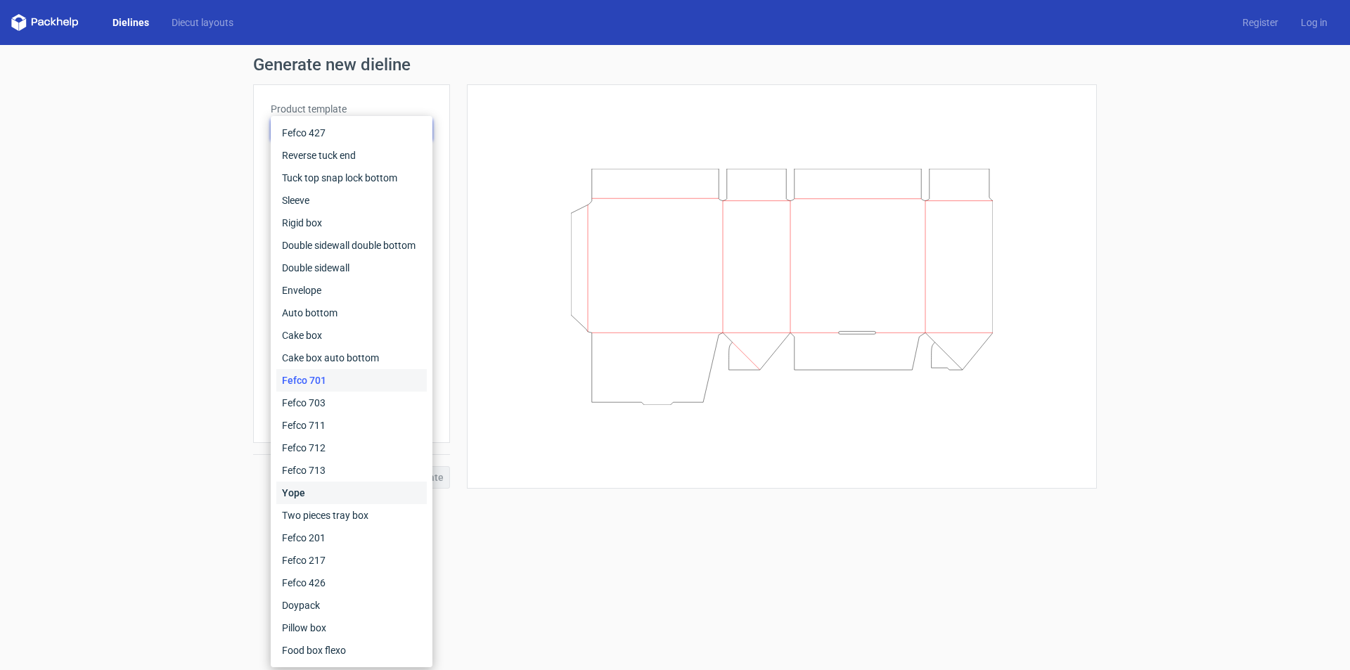
click at [320, 487] on div "Yope" at bounding box center [351, 492] width 150 height 22
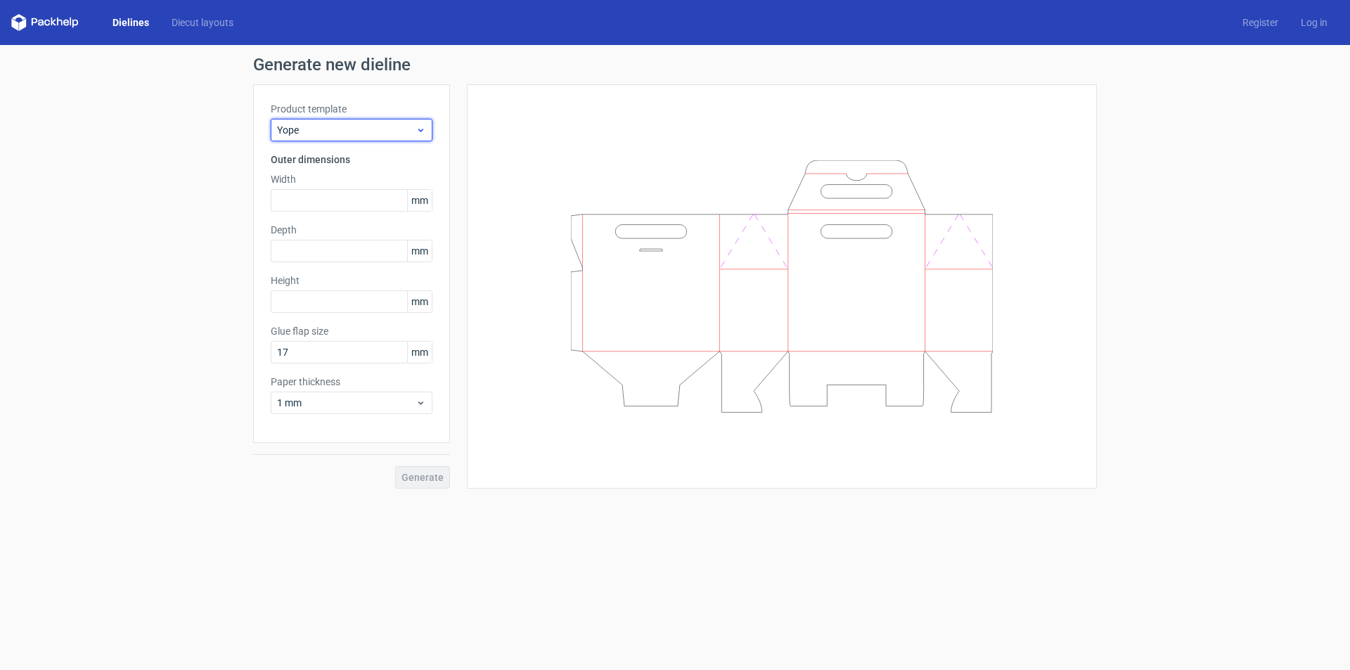
click at [364, 128] on span "Yope" at bounding box center [346, 130] width 138 height 14
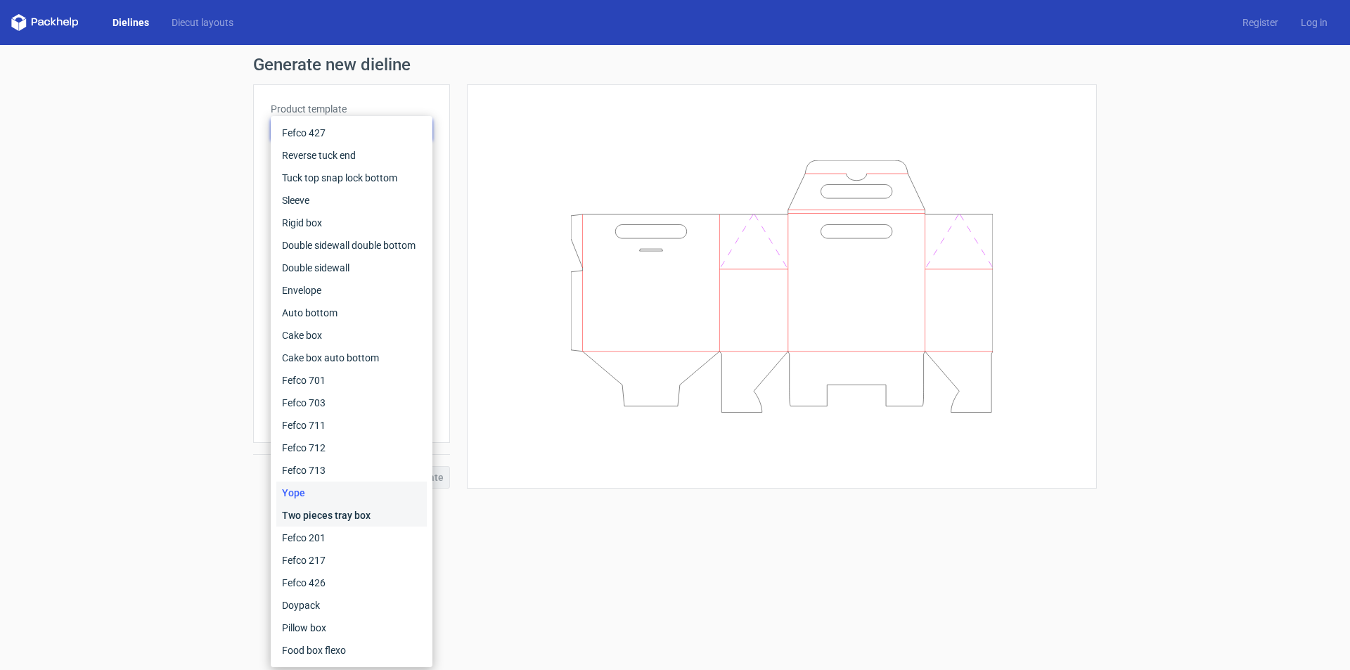
click at [341, 517] on div "Two pieces tray box" at bounding box center [351, 515] width 150 height 22
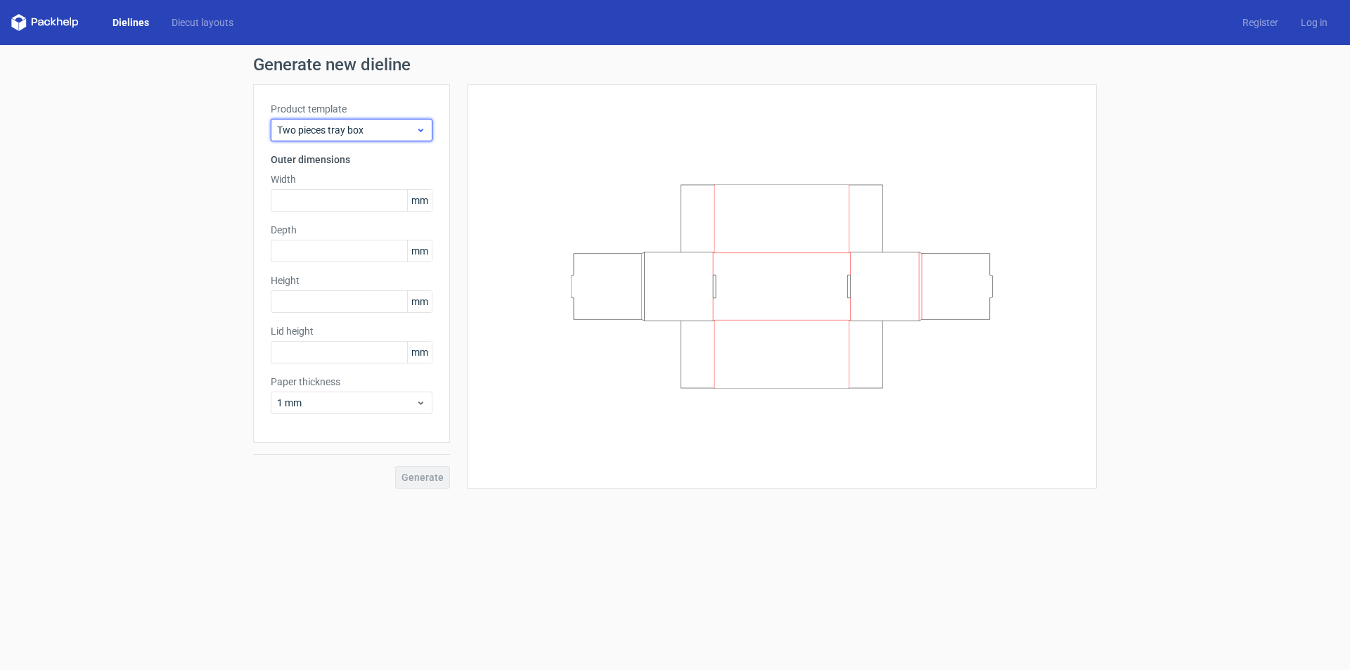
click at [352, 126] on span "Two pieces tray box" at bounding box center [346, 130] width 138 height 14
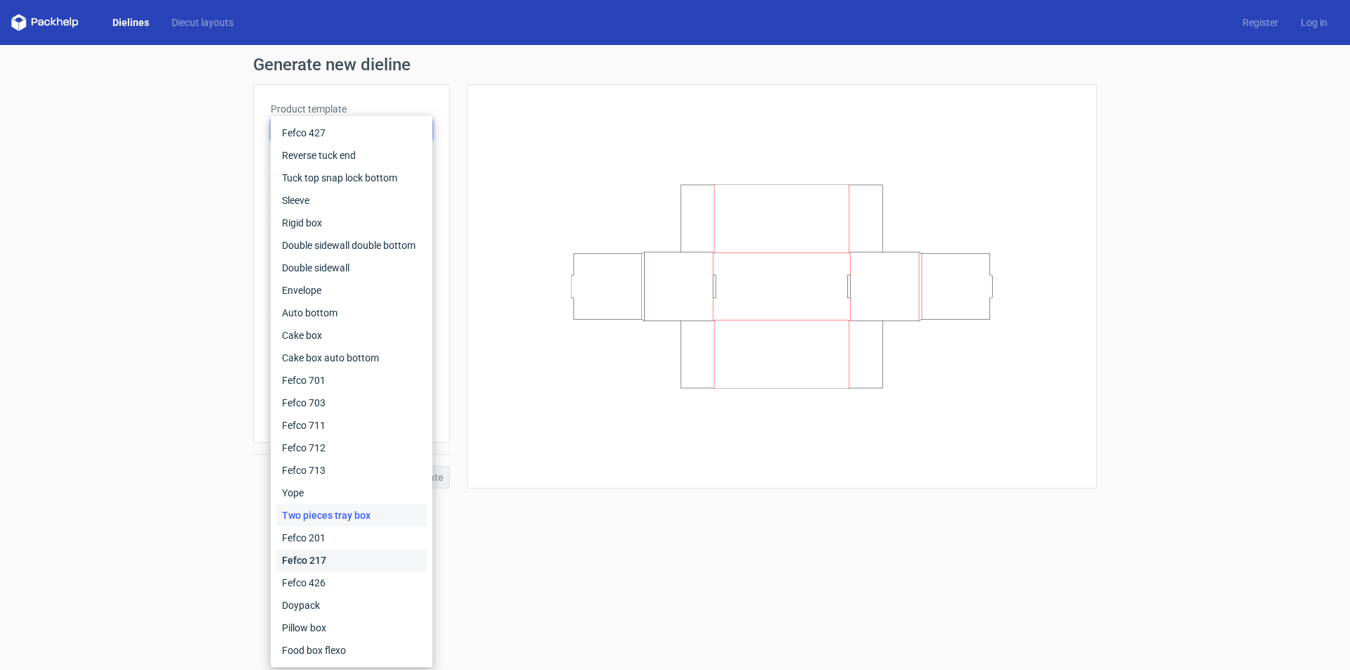
click at [313, 549] on div "Fefco 217" at bounding box center [351, 560] width 150 height 22
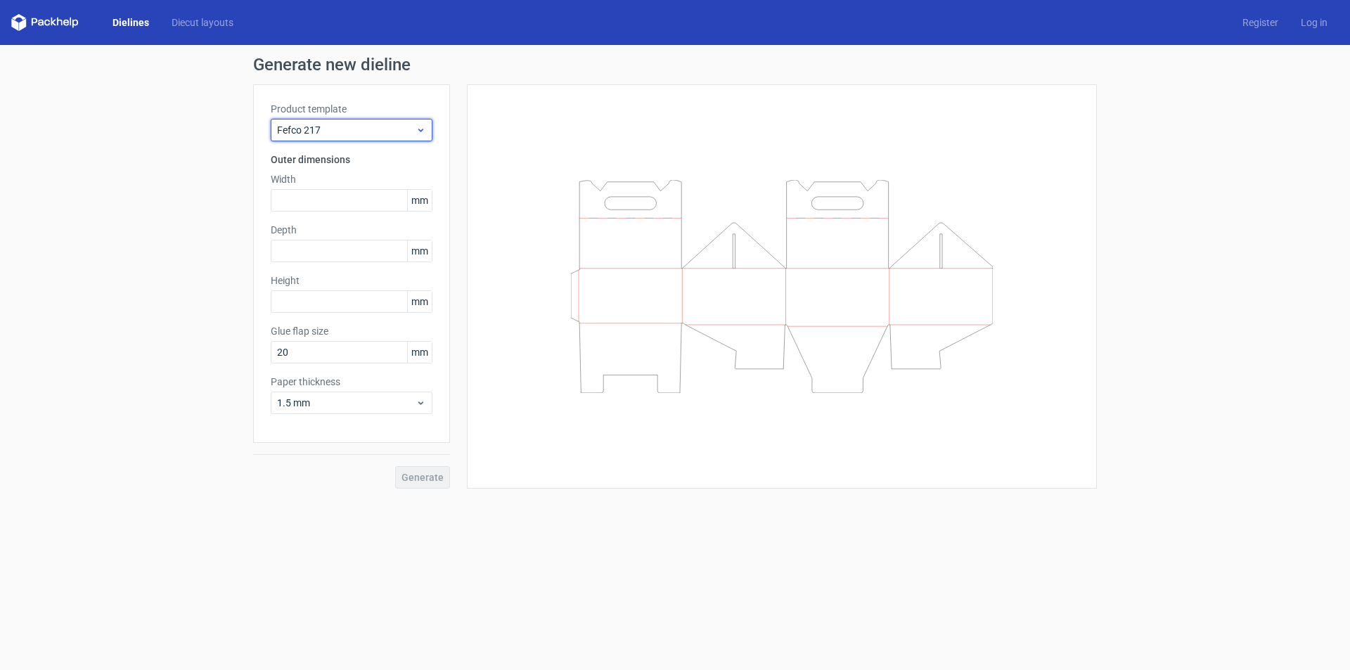
click at [362, 129] on span "Fefco 217" at bounding box center [346, 130] width 138 height 14
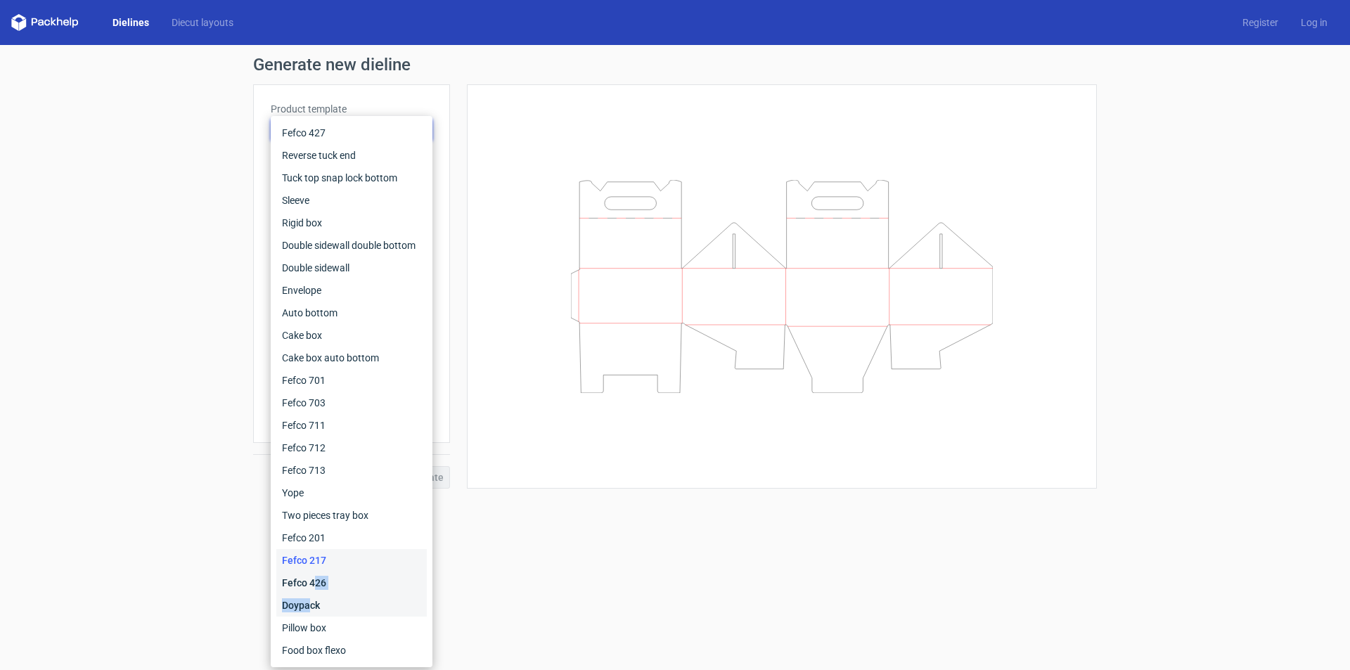
drag, startPoint x: 312, startPoint y: 578, endPoint x: 310, endPoint y: 614, distance: 35.9
click at [310, 614] on div "Fefco 427 Reverse tuck end Tuck top snap lock bottom Sleeve Rigid box Double si…" at bounding box center [351, 392] width 150 height 540
click at [312, 608] on div "Doypack" at bounding box center [351, 605] width 150 height 22
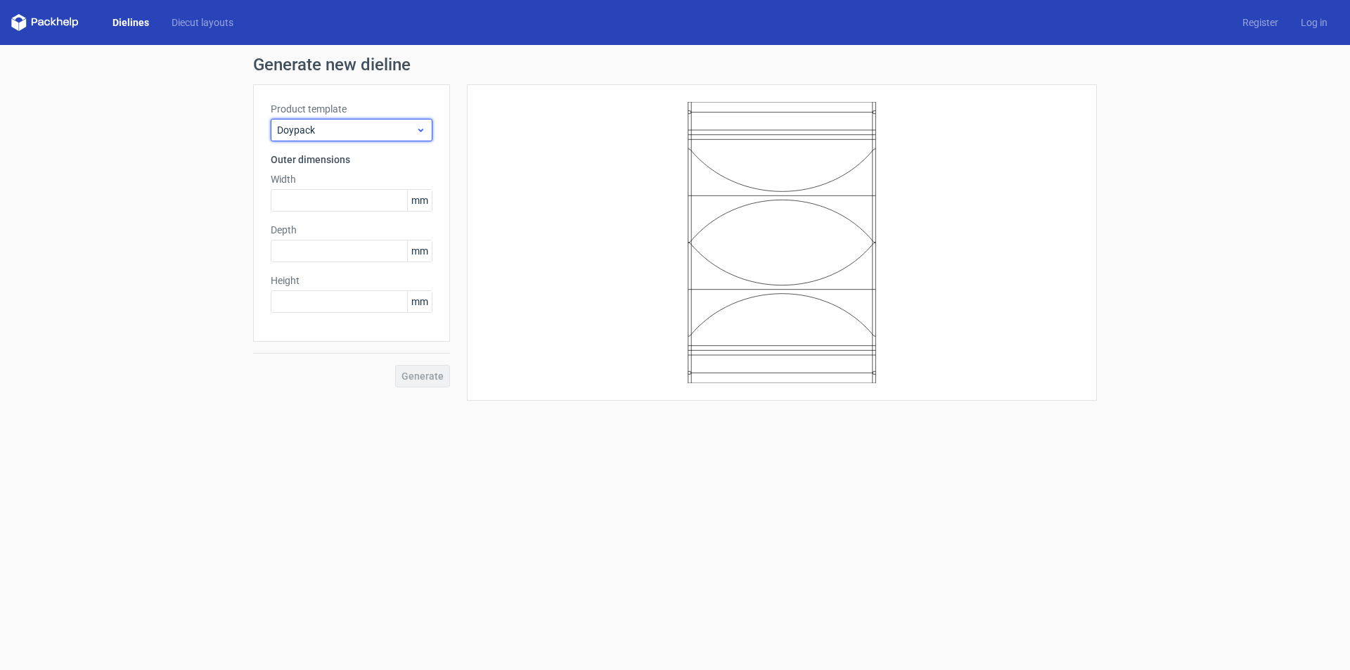
click at [351, 129] on span "Doypack" at bounding box center [346, 130] width 138 height 14
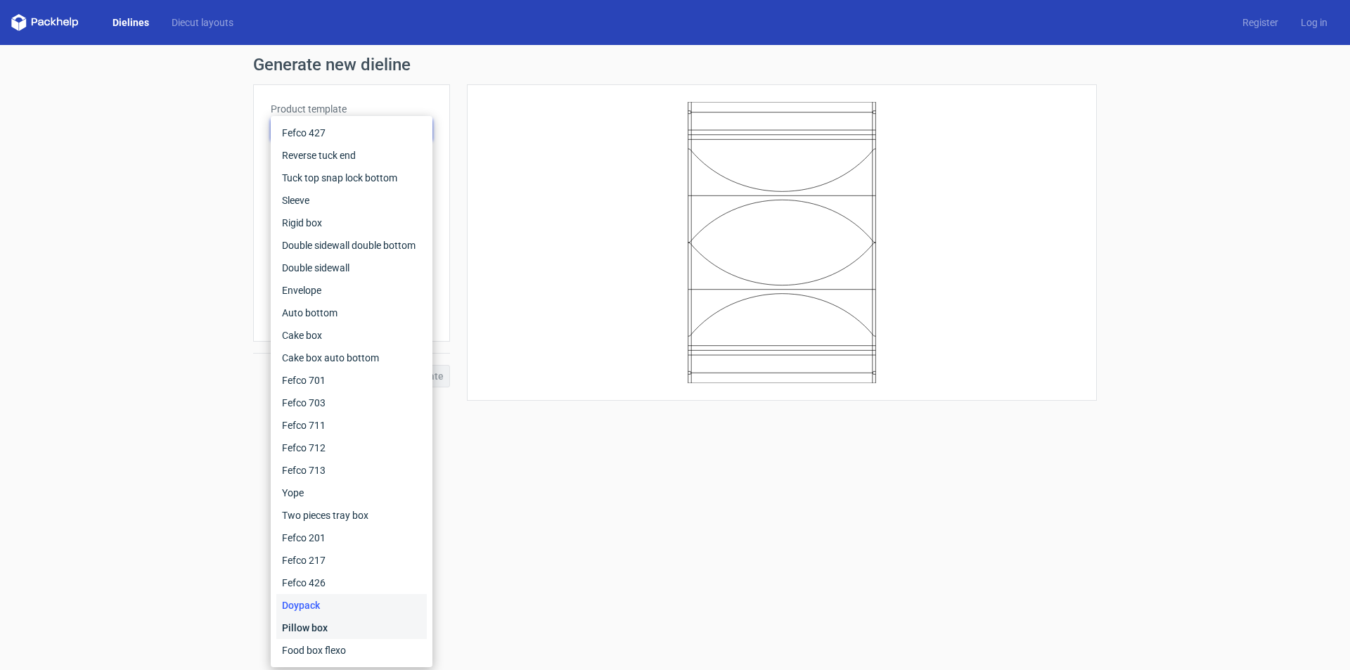
click at [328, 633] on div "Pillow box" at bounding box center [351, 627] width 150 height 22
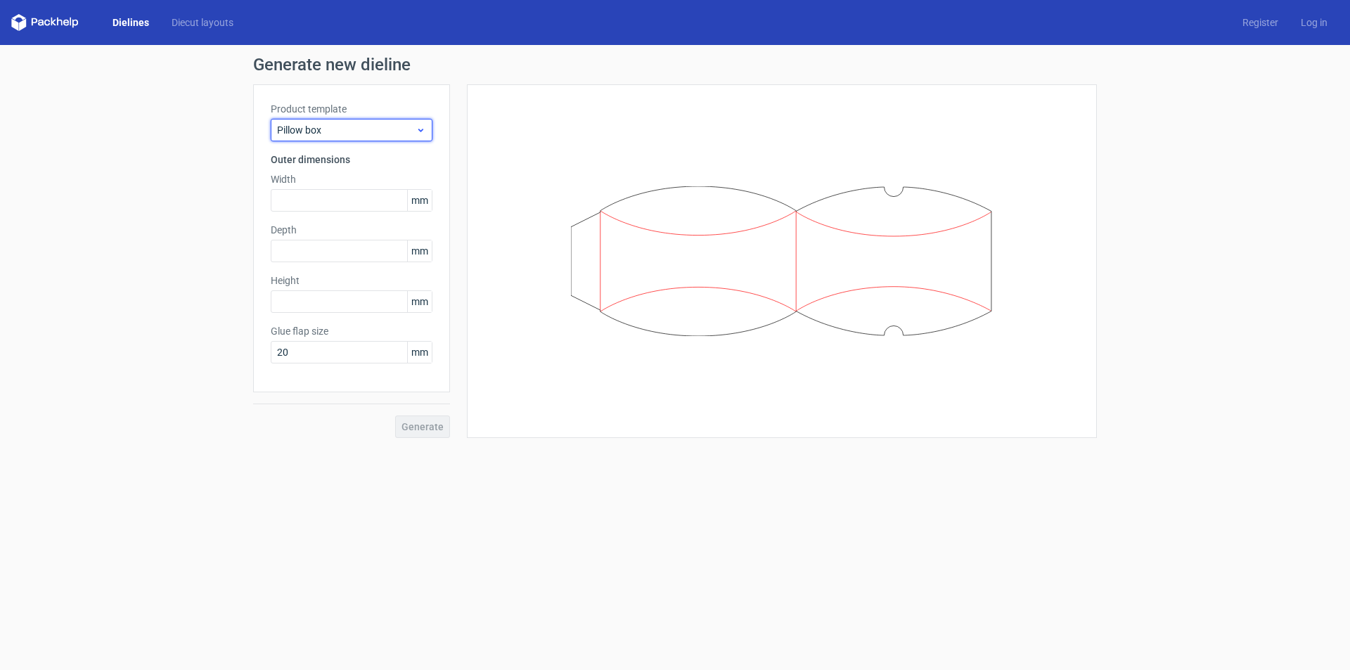
click at [356, 126] on span "Pillow box" at bounding box center [346, 130] width 138 height 14
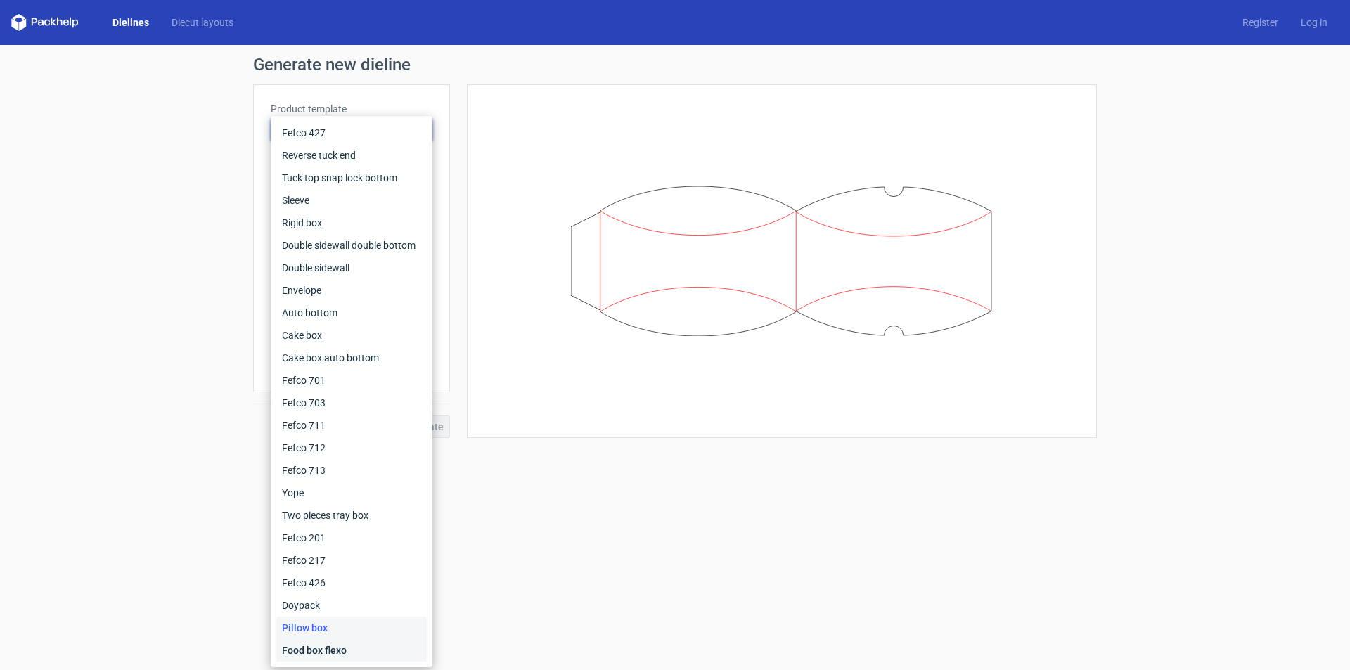
click at [341, 650] on div "Food box flexo" at bounding box center [351, 650] width 150 height 22
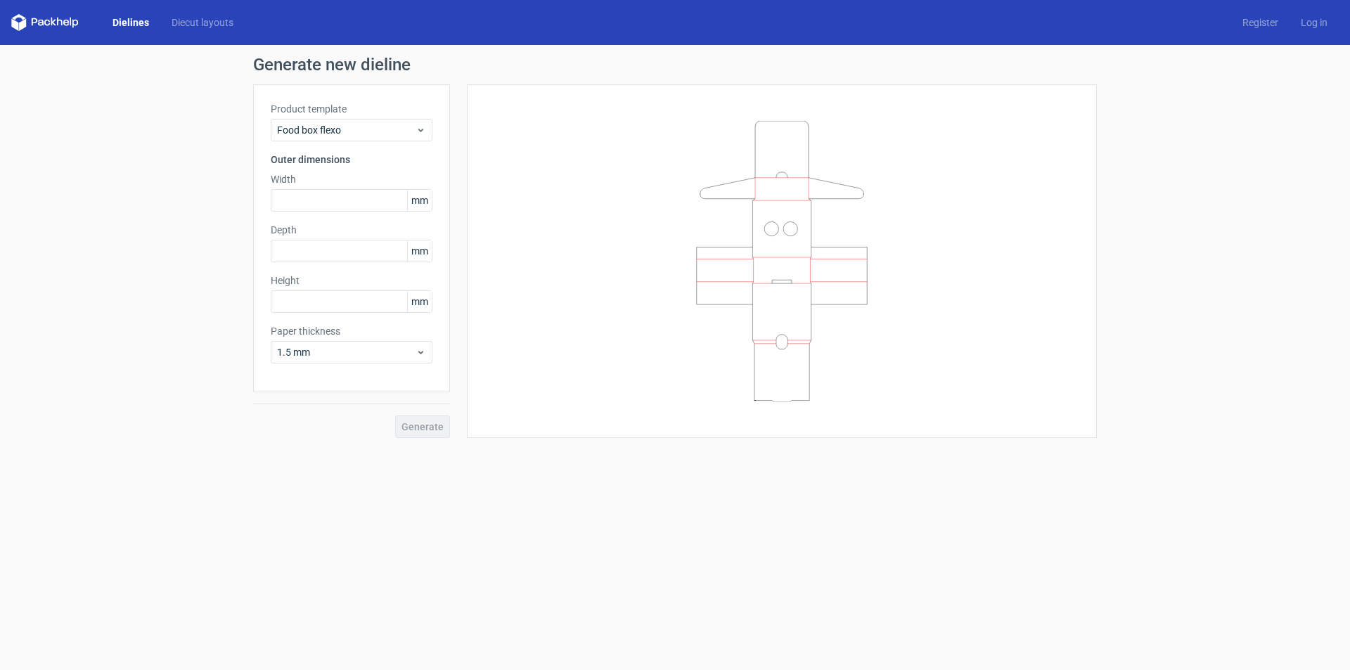
click at [330, 117] on div "Product template Food box flexo" at bounding box center [352, 121] width 162 height 39
click at [330, 129] on span "Food box flexo" at bounding box center [346, 130] width 138 height 14
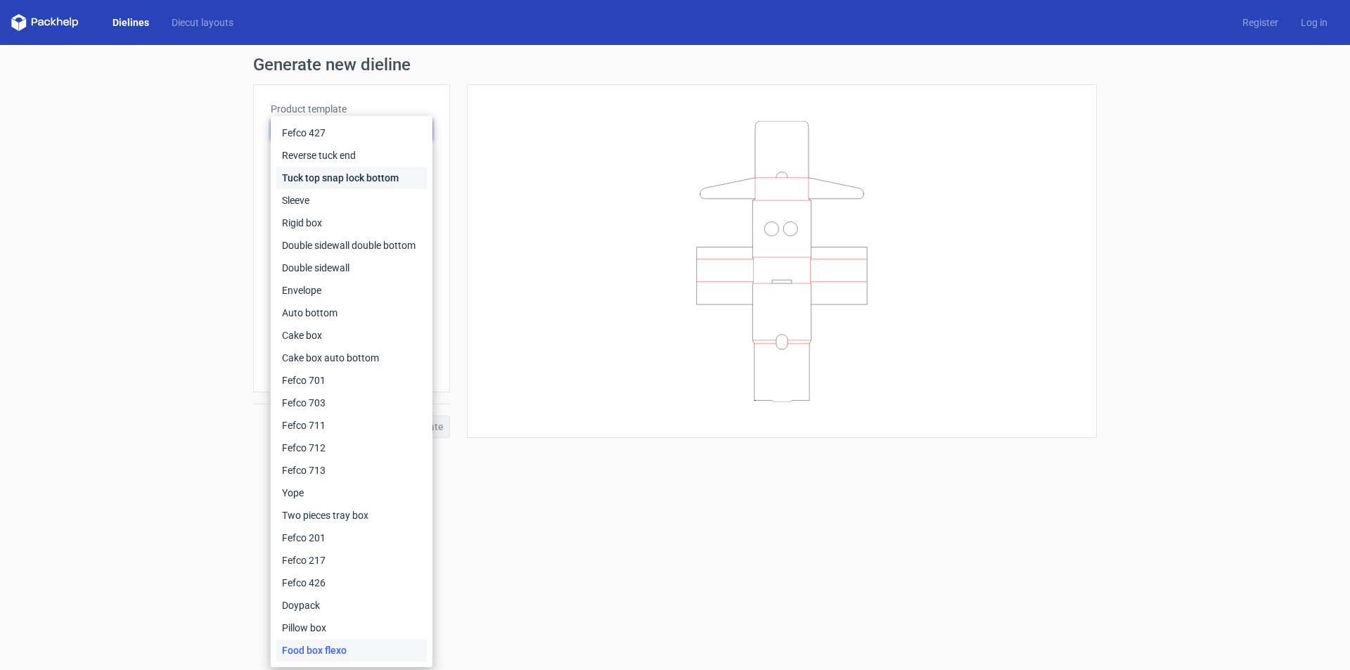
click at [370, 174] on div "Tuck top snap lock bottom" at bounding box center [351, 178] width 150 height 22
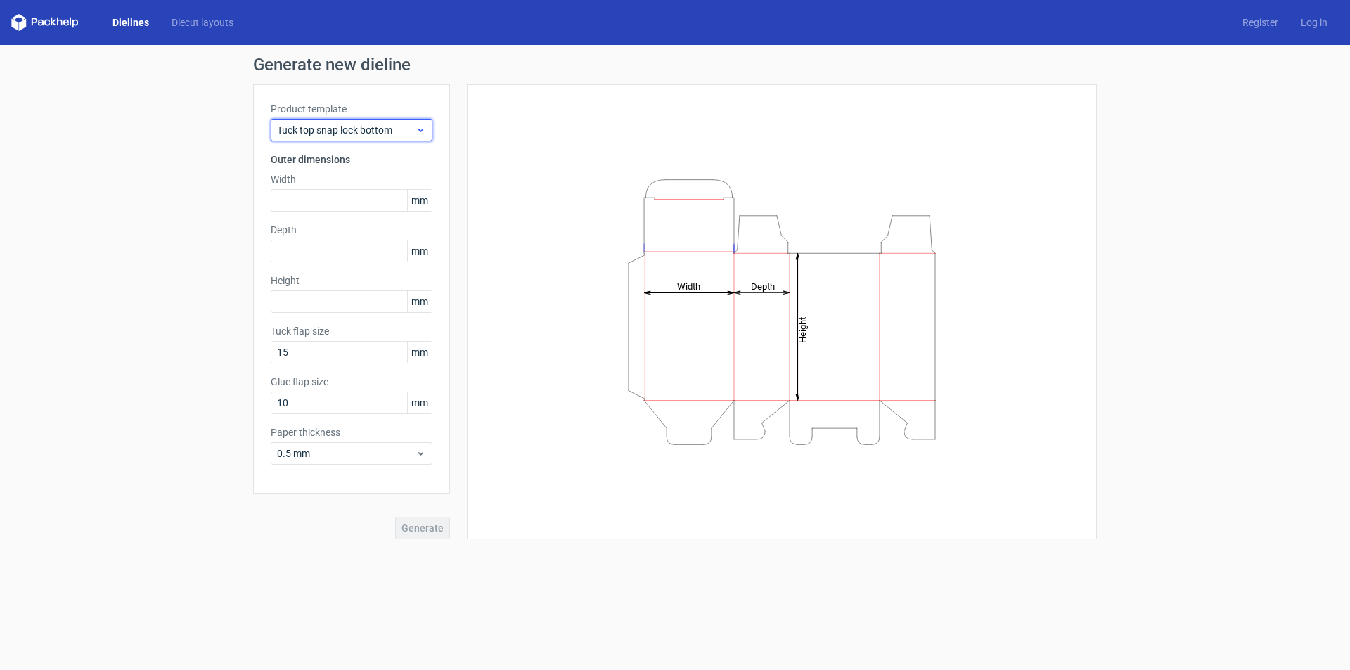
click at [356, 137] on div "Tuck top snap lock bottom" at bounding box center [352, 130] width 162 height 22
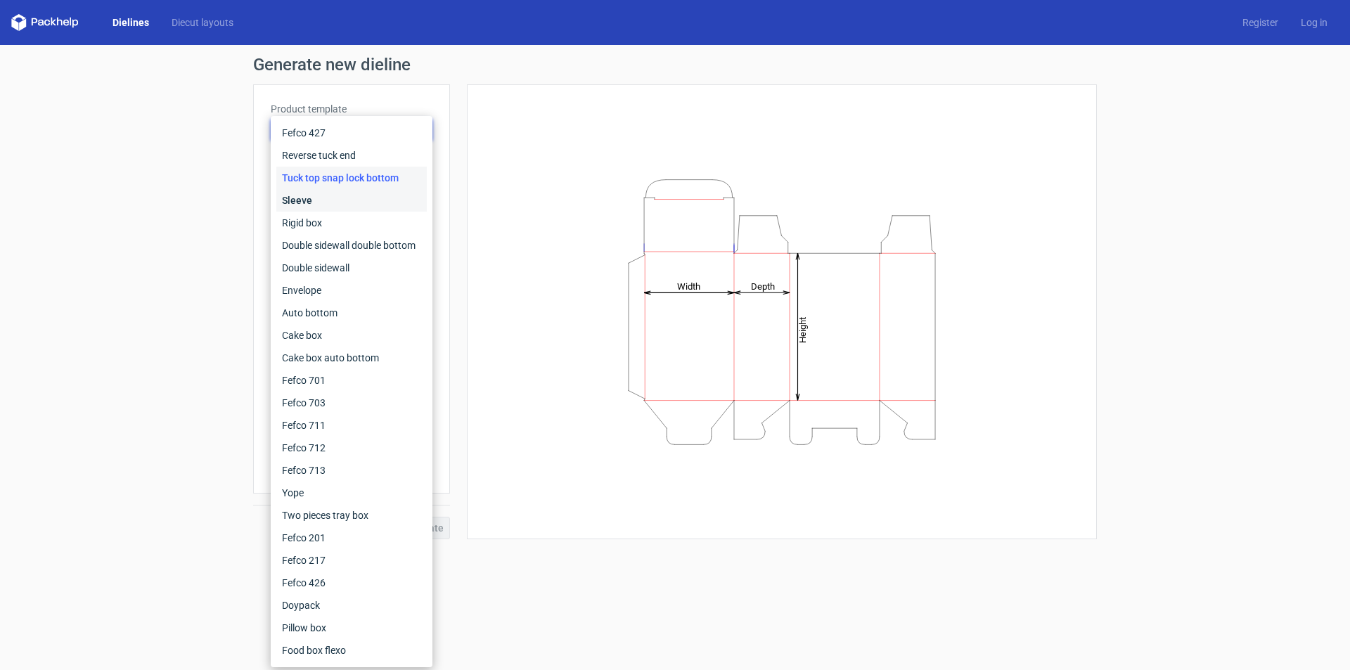
click at [318, 204] on div "Sleeve" at bounding box center [351, 200] width 150 height 22
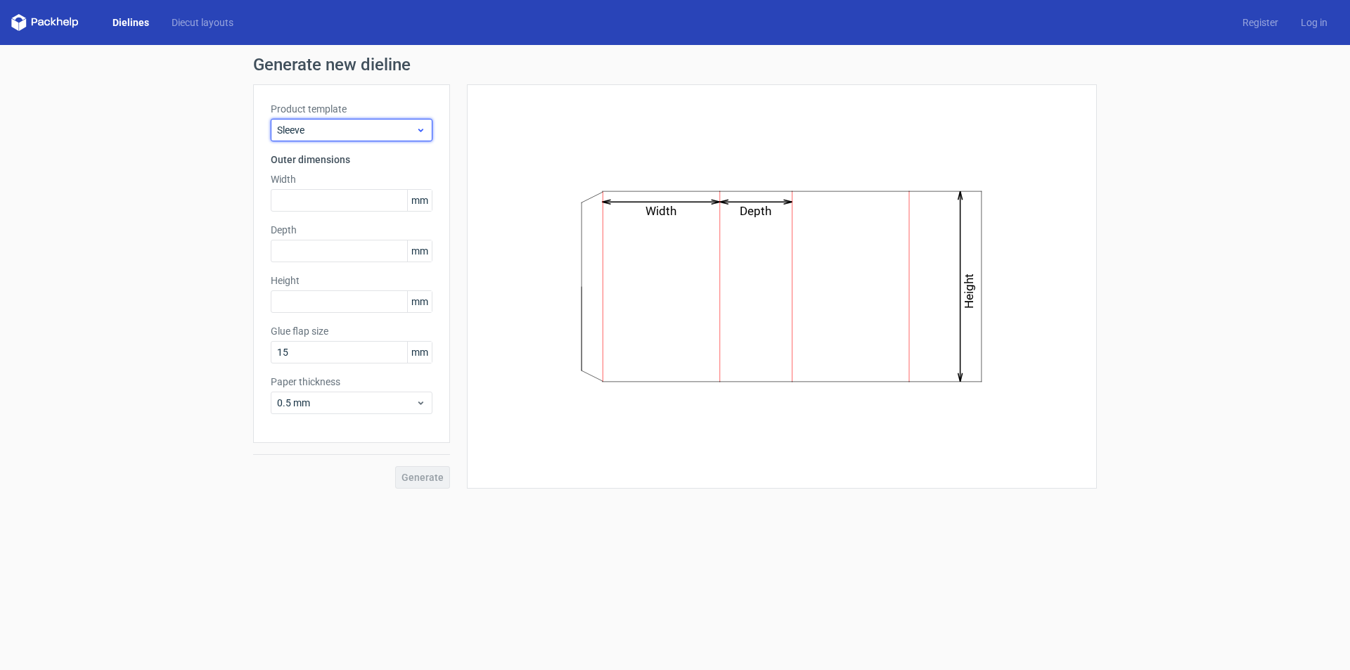
click at [339, 141] on div "Sleeve" at bounding box center [352, 130] width 162 height 22
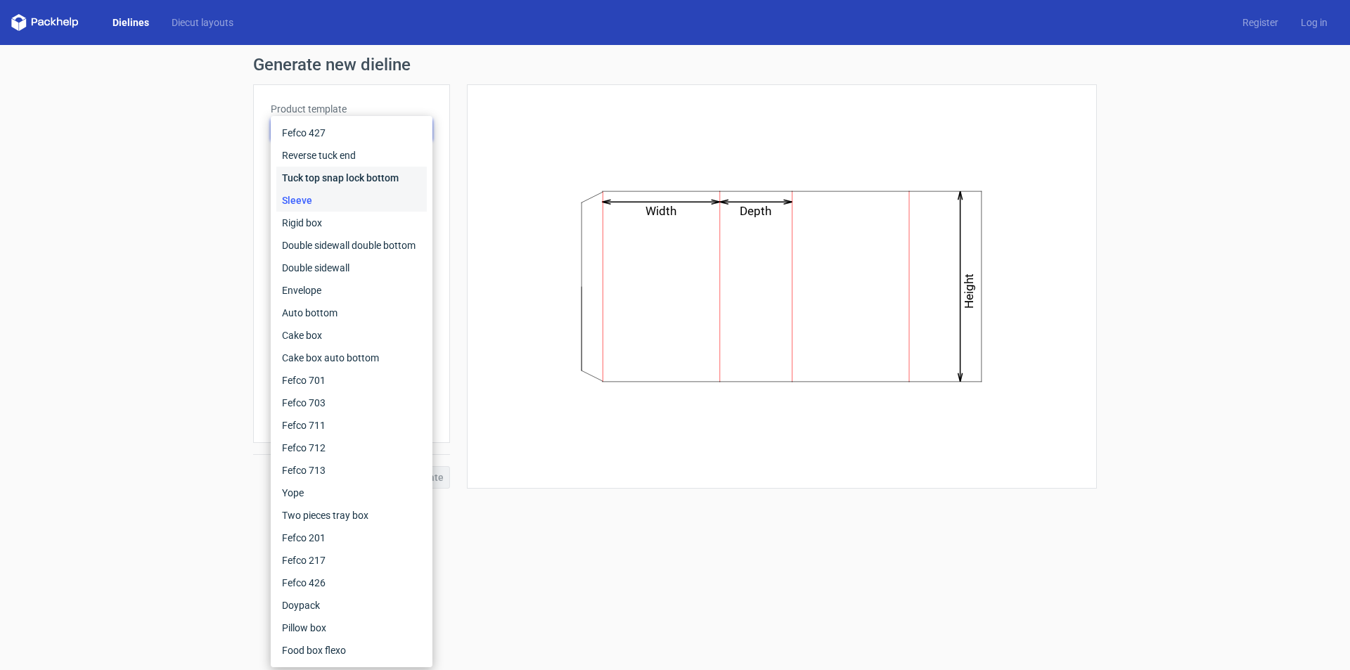
click at [333, 172] on div "Tuck top snap lock bottom" at bounding box center [351, 178] width 150 height 22
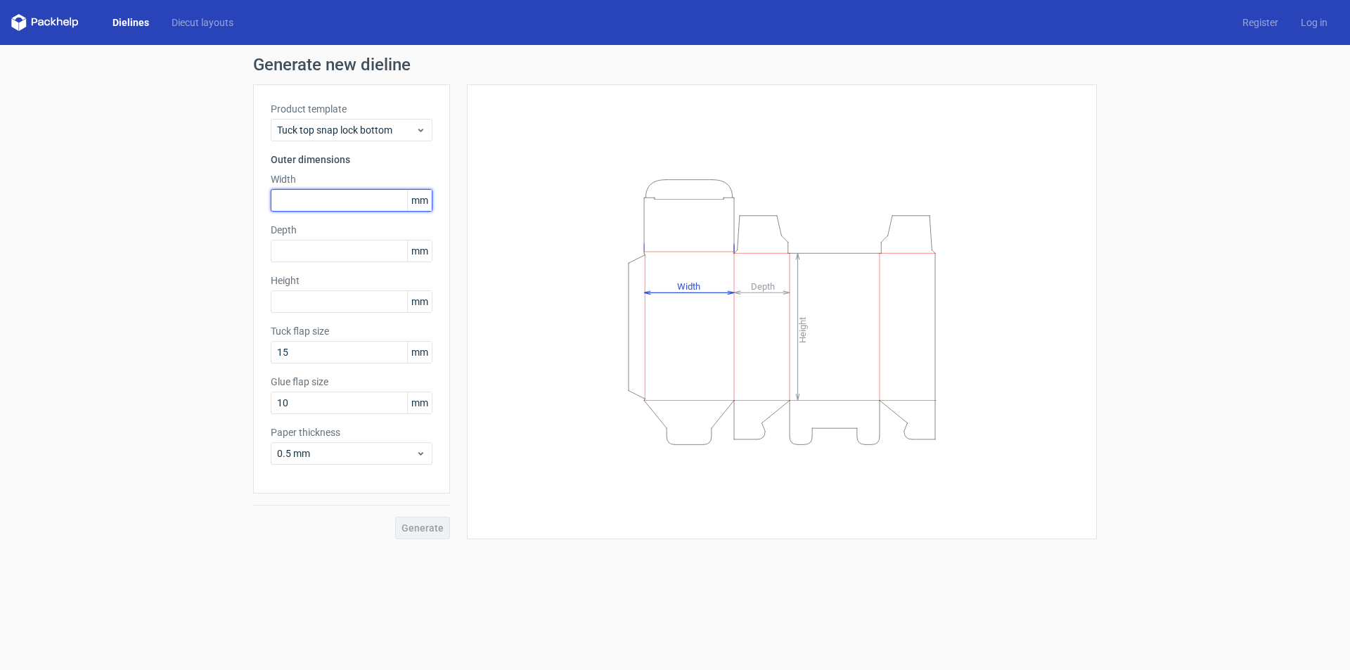
click at [337, 204] on input "text" at bounding box center [352, 200] width 162 height 22
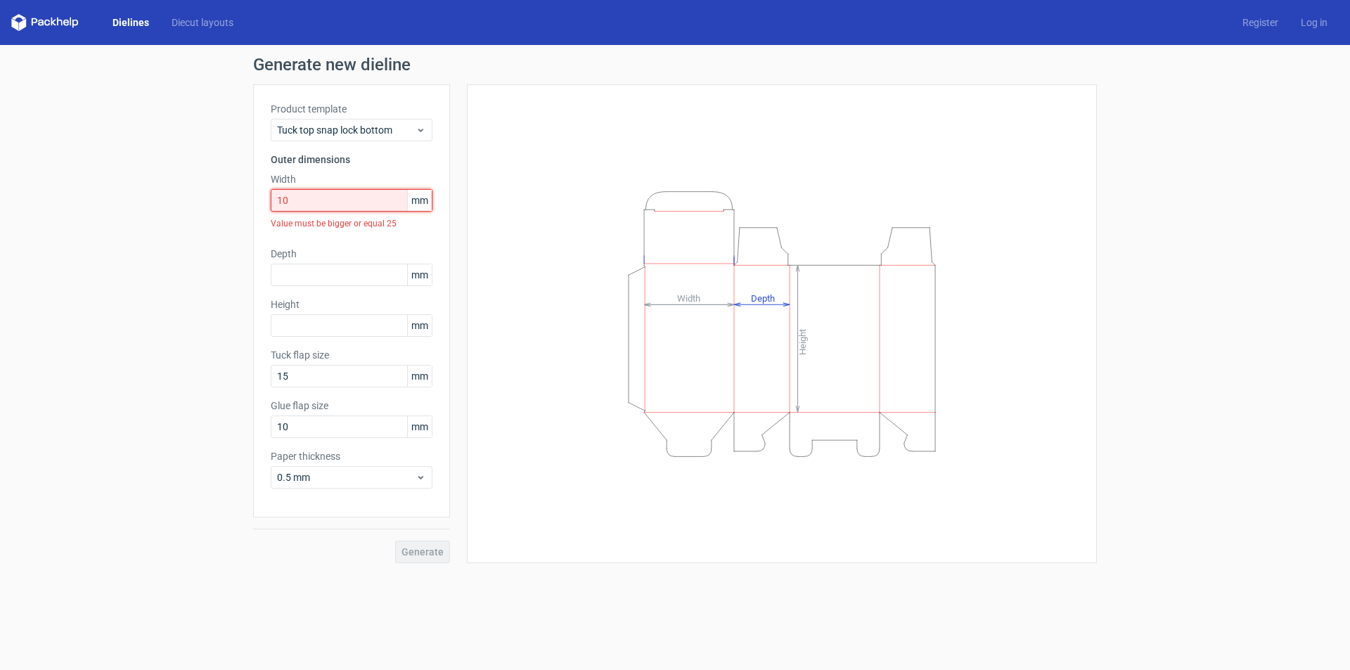
click at [317, 203] on input "10" at bounding box center [352, 200] width 162 height 22
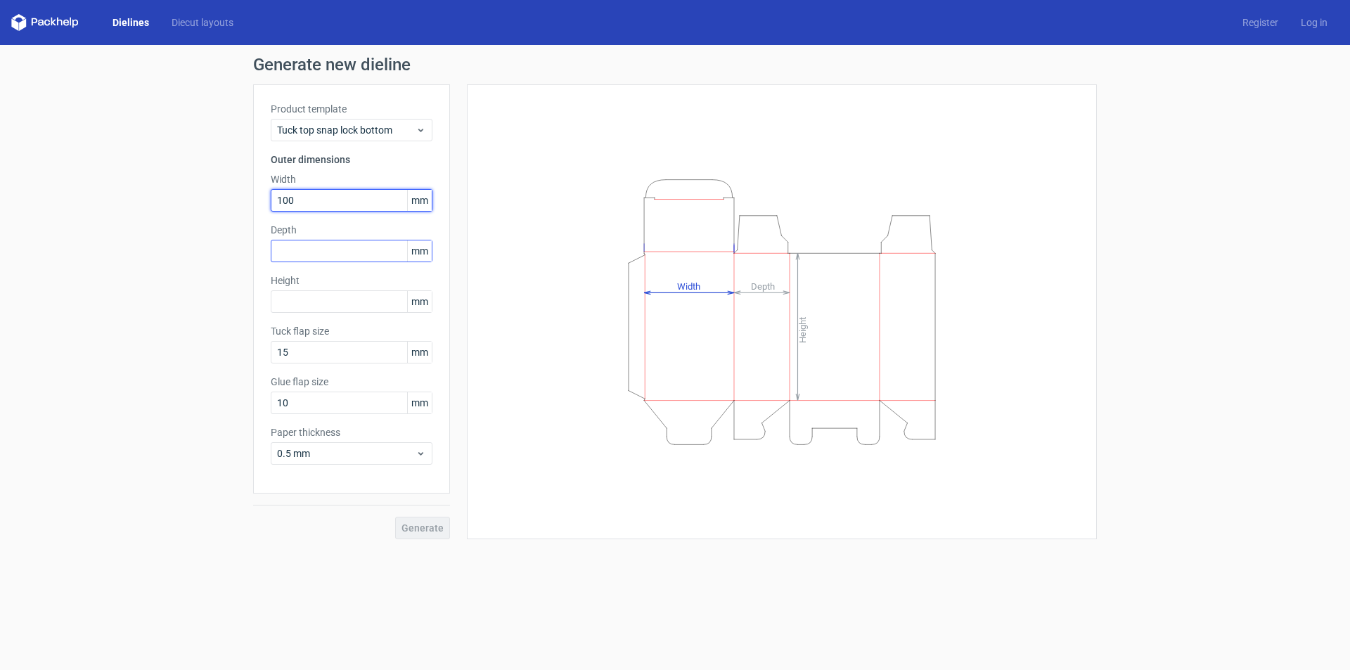
type input "100"
click at [327, 256] on input "text" at bounding box center [352, 251] width 162 height 22
type input "100"
click at [339, 295] on input "text" at bounding box center [352, 301] width 162 height 22
click at [336, 354] on div "Tuck flap size 15 mm" at bounding box center [352, 343] width 162 height 39
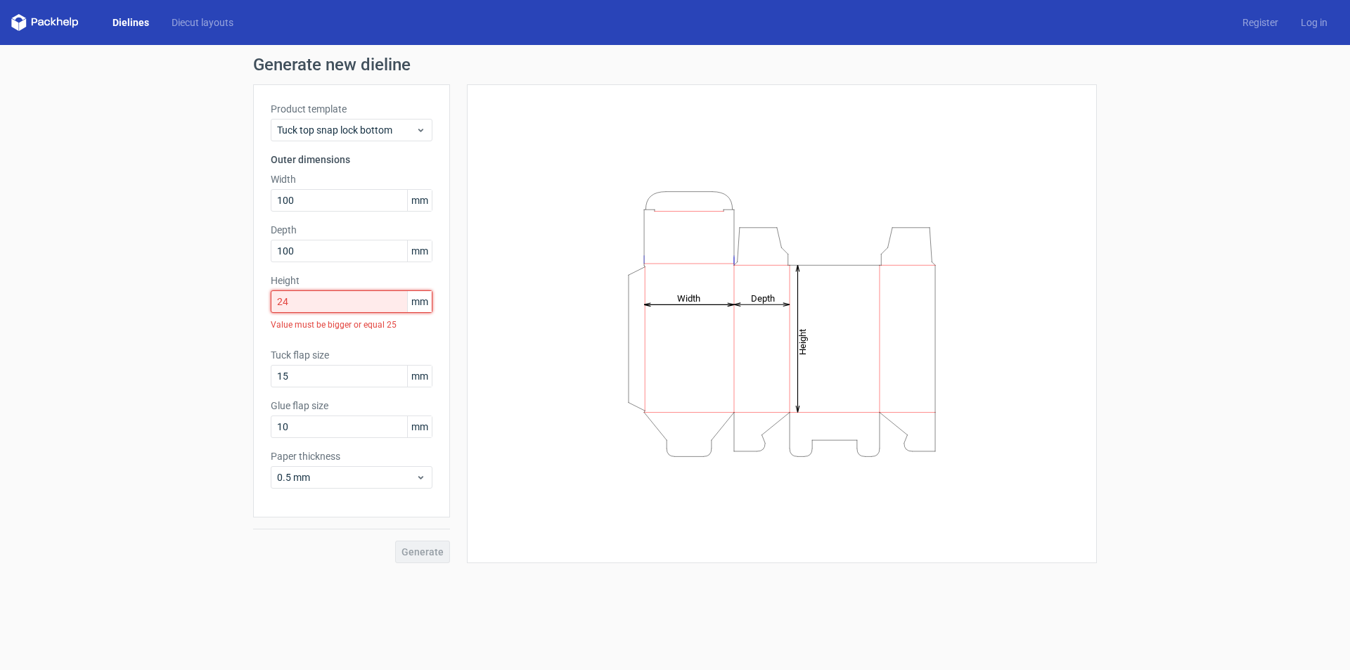
click at [310, 309] on input "24" at bounding box center [352, 301] width 162 height 22
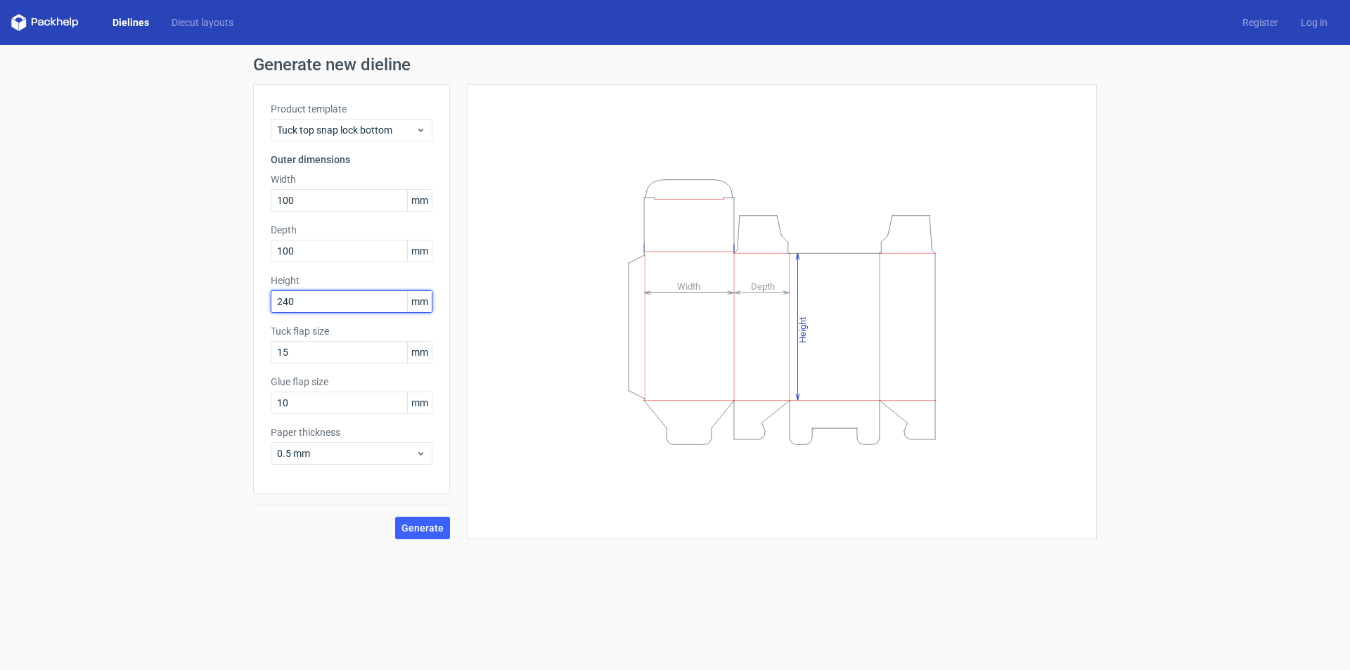
type input "240"
click at [538, 362] on div "Height Depth Width" at bounding box center [781, 312] width 595 height 420
click at [408, 517] on button "Generate" at bounding box center [422, 528] width 55 height 22
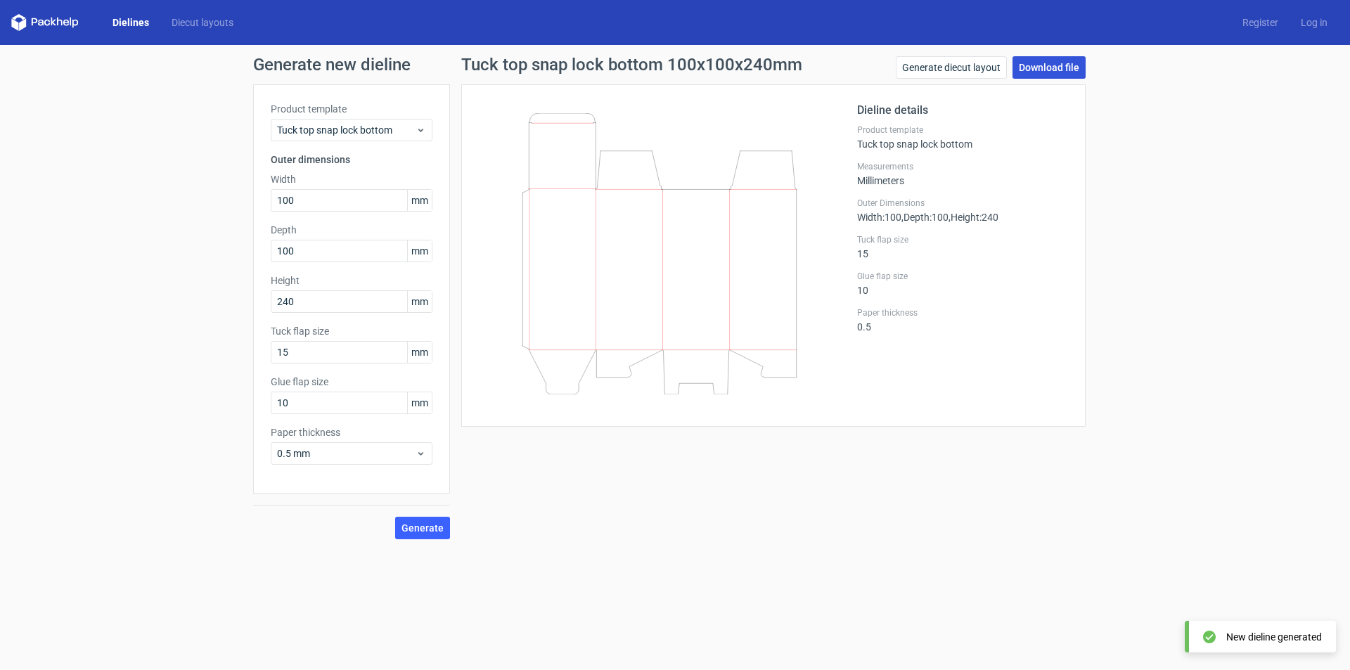
click at [1044, 65] on link "Download file" at bounding box center [1048, 67] width 73 height 22
click at [860, 596] on form "Generate new dieline Product template Tuck top snap lock bottom Outer dimension…" at bounding box center [675, 357] width 1350 height 625
